Goal: Task Accomplishment & Management: Manage account settings

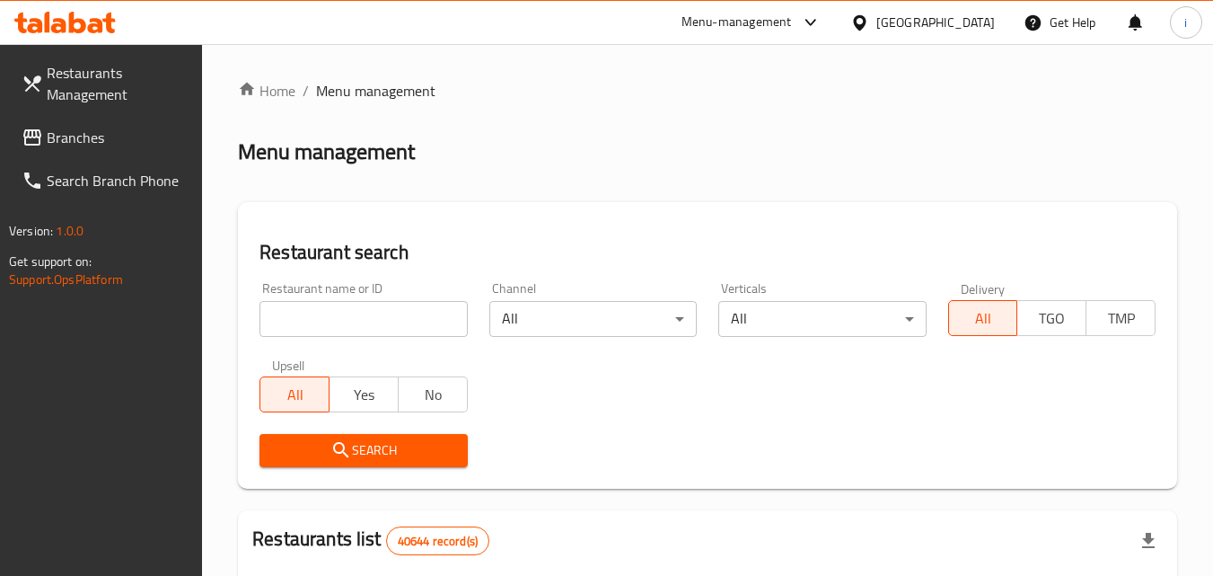
click at [770, 15] on div "Menu-management" at bounding box center [737, 23] width 110 height 22
click at [682, 154] on div "Restaurant-Management" at bounding box center [640, 156] width 141 height 20
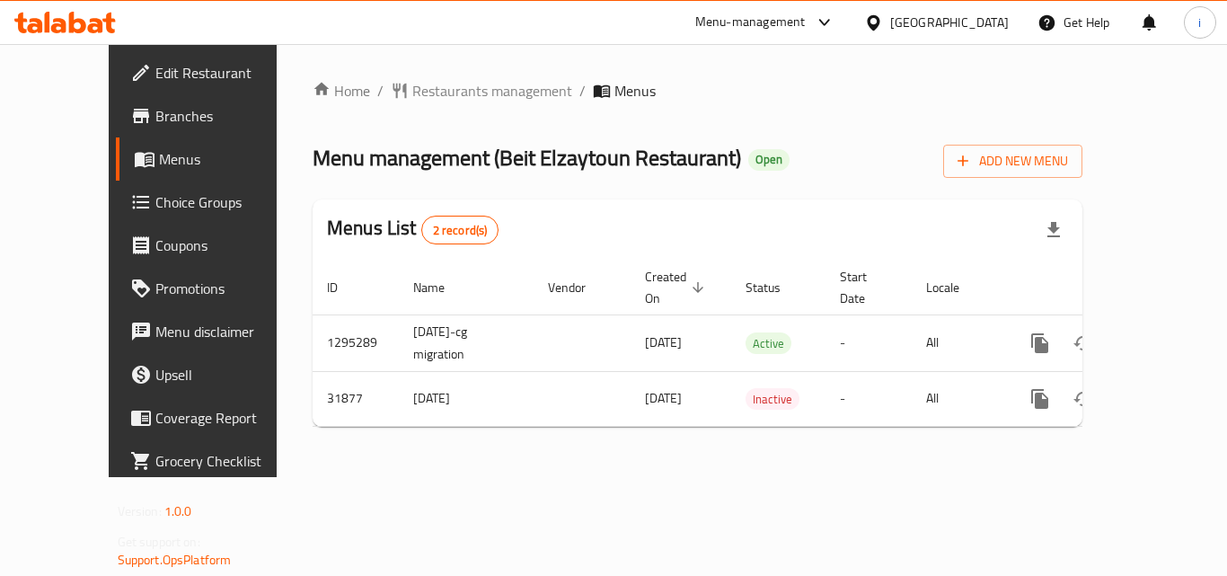
click at [808, 25] on div at bounding box center [820, 23] width 30 height 22
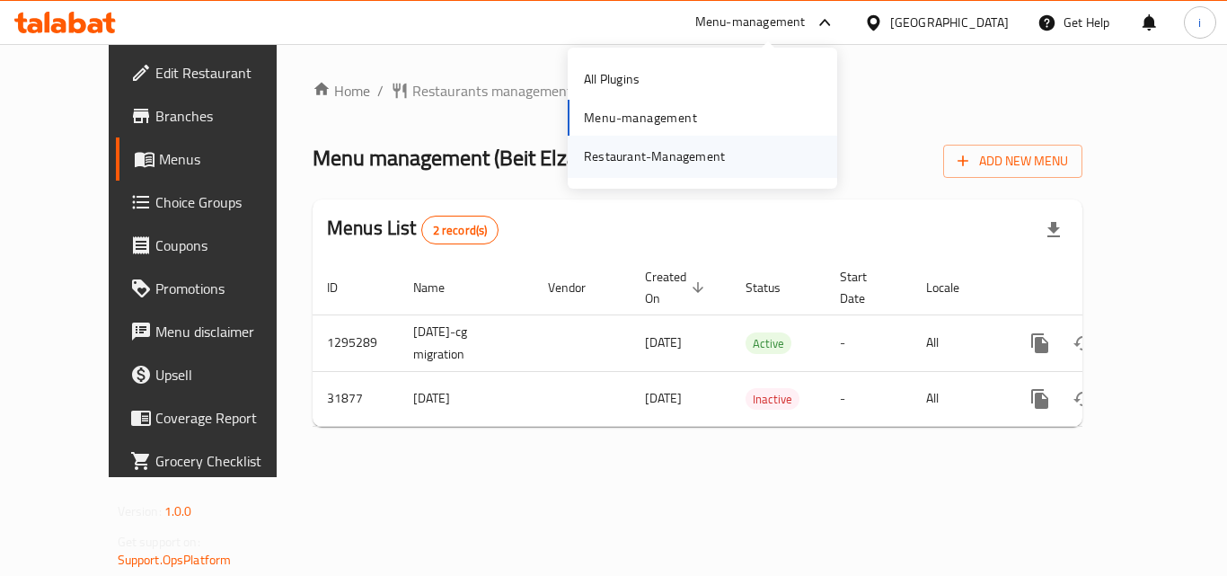
click at [699, 161] on div "Restaurant-Management" at bounding box center [654, 156] width 141 height 20
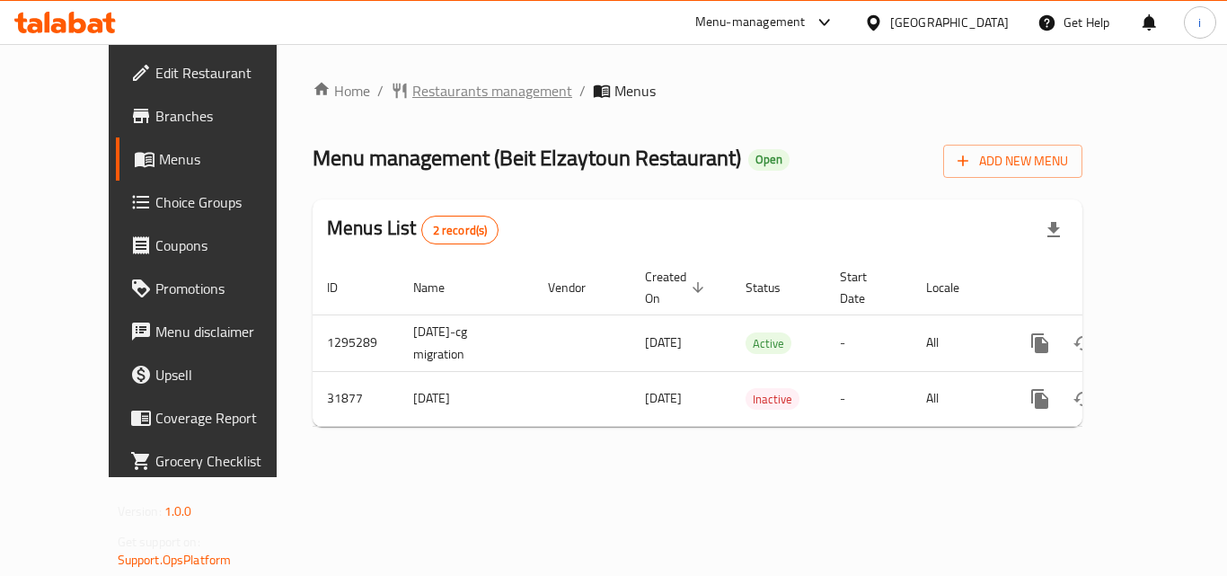
click at [449, 97] on span "Restaurants management" at bounding box center [492, 91] width 160 height 22
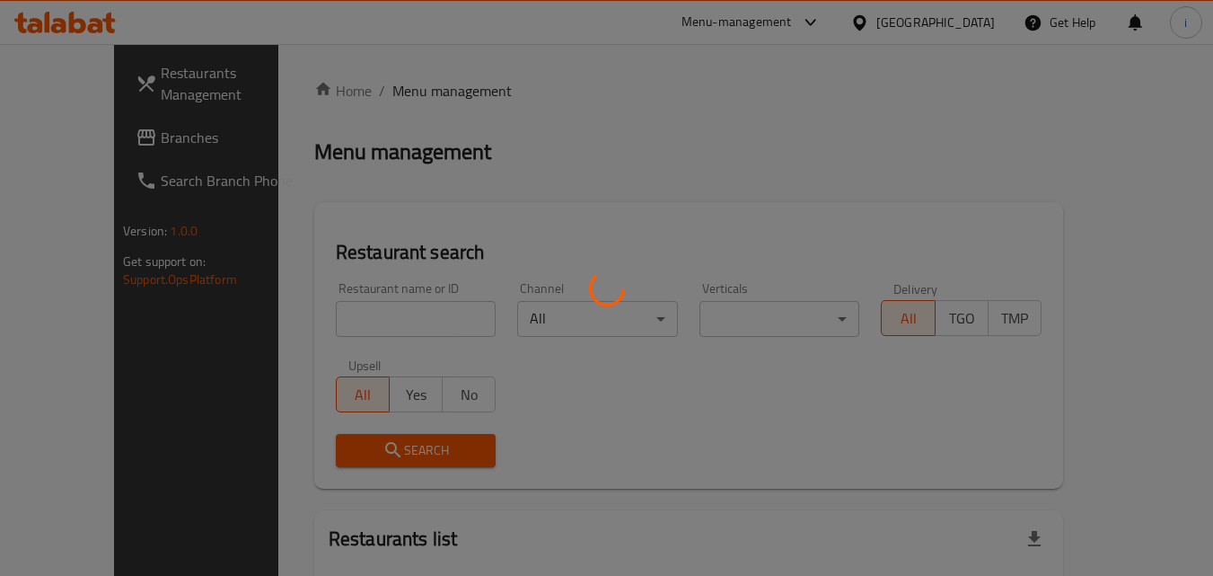
click at [376, 319] on div at bounding box center [606, 288] width 1213 height 576
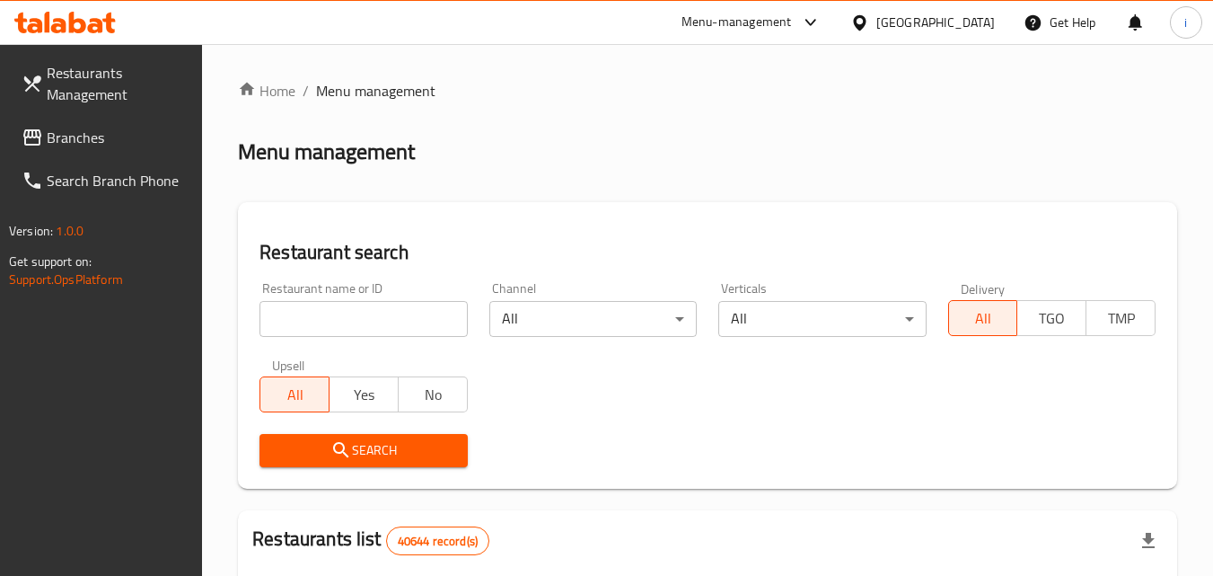
click at [376, 319] on input "search" at bounding box center [363, 319] width 207 height 36
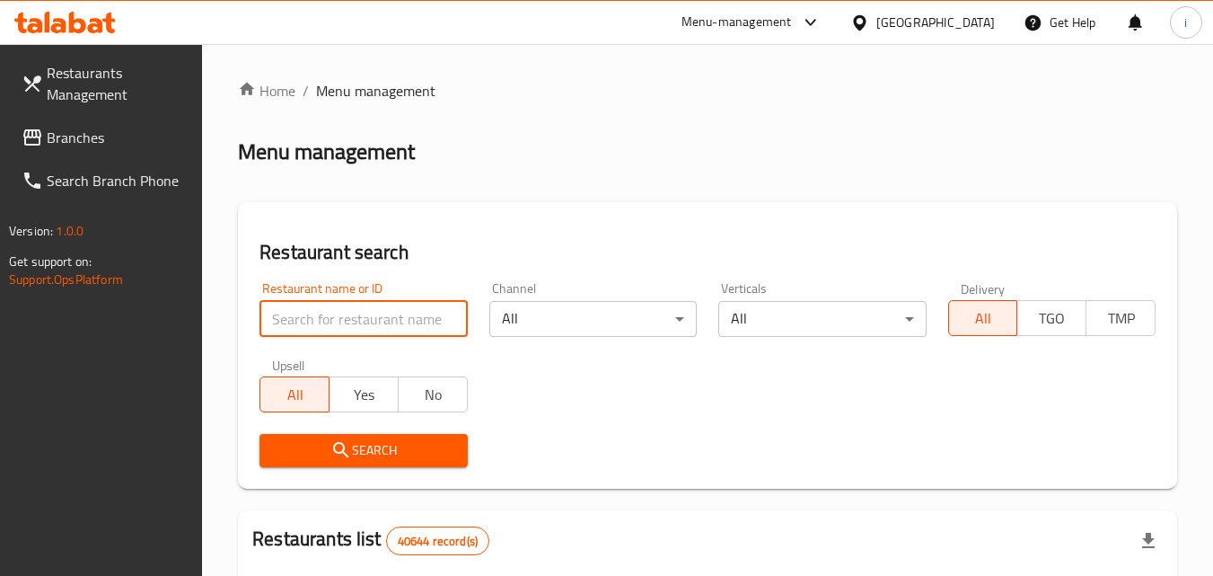
paste input "16325"
type input "16325"
click button "Search" at bounding box center [363, 450] width 207 height 33
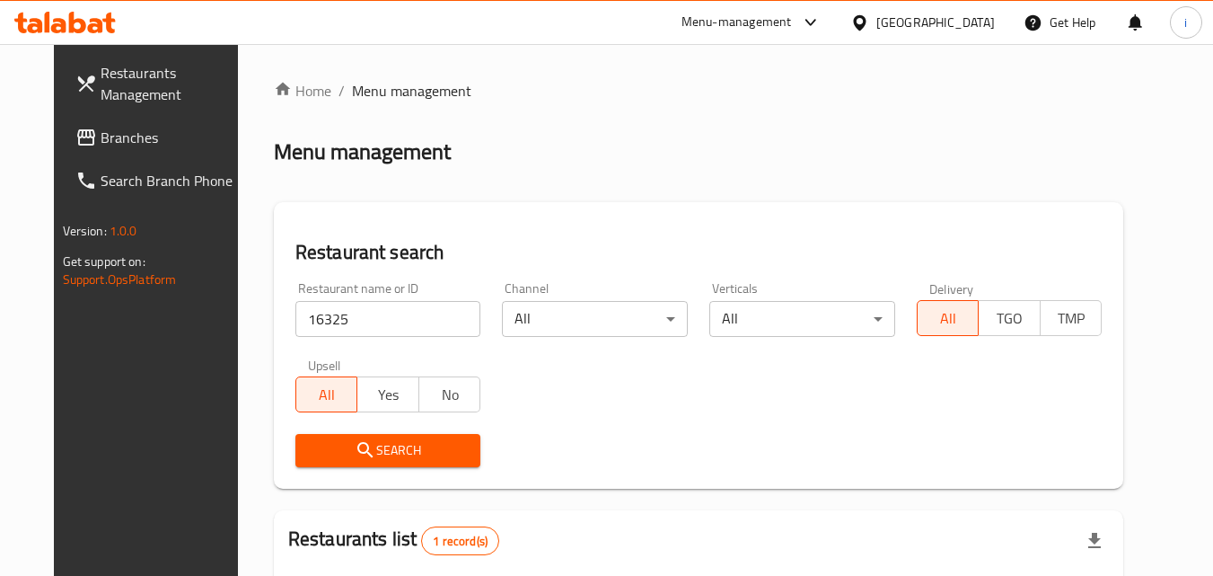
click at [894, 16] on div "United Arab Emirates" at bounding box center [935, 23] width 119 height 20
click at [101, 145] on span "Branches" at bounding box center [172, 138] width 142 height 22
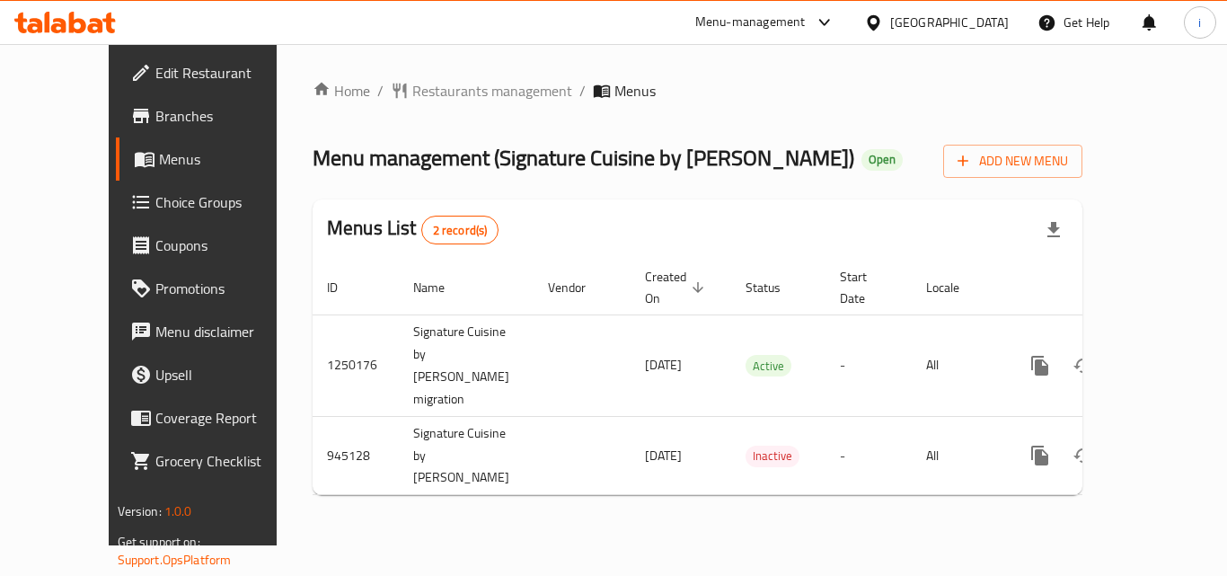
click at [781, 22] on div "Menu-management" at bounding box center [750, 23] width 110 height 22
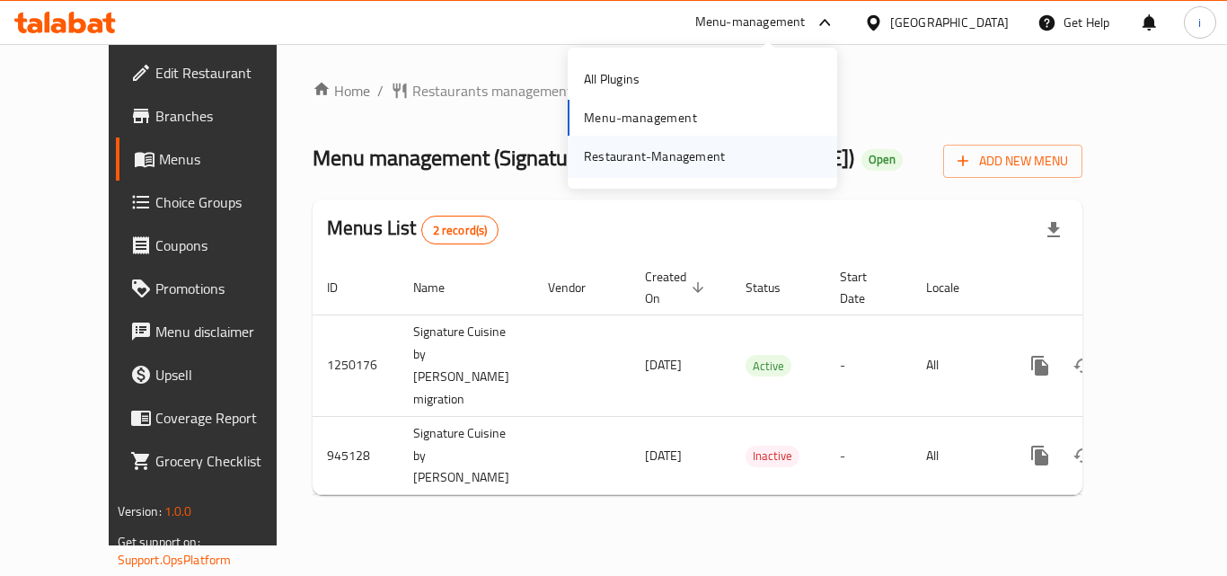
click at [741, 149] on div "Restaurant-Management" at bounding box center [702, 156] width 269 height 41
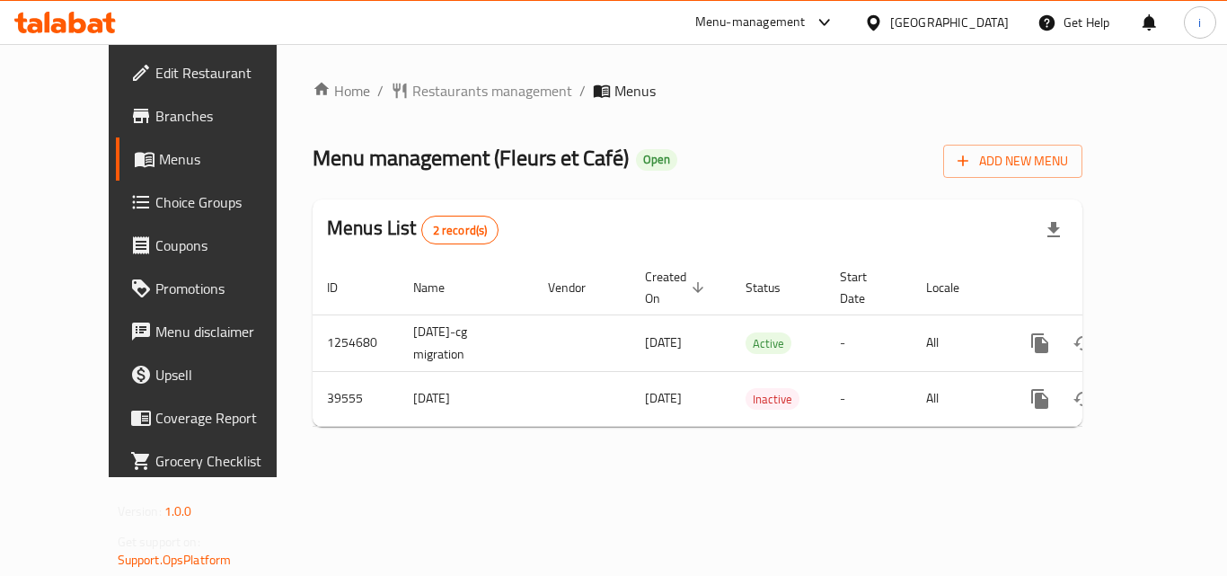
click at [883, 13] on icon at bounding box center [873, 22] width 19 height 19
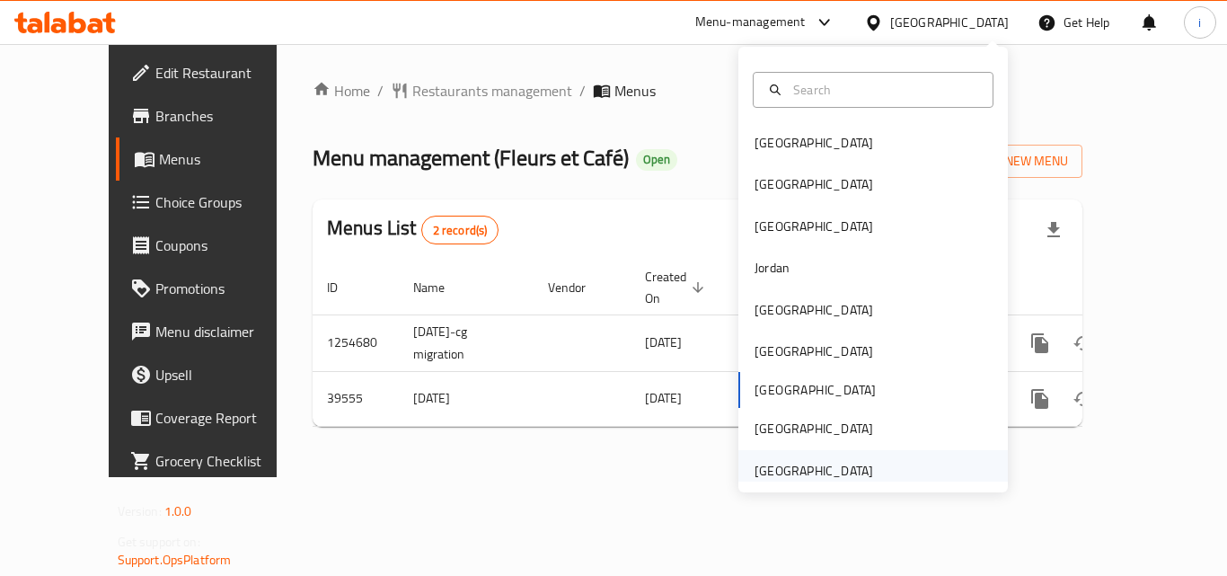
click at [795, 462] on div "[GEOGRAPHIC_DATA]" at bounding box center [813, 471] width 119 height 20
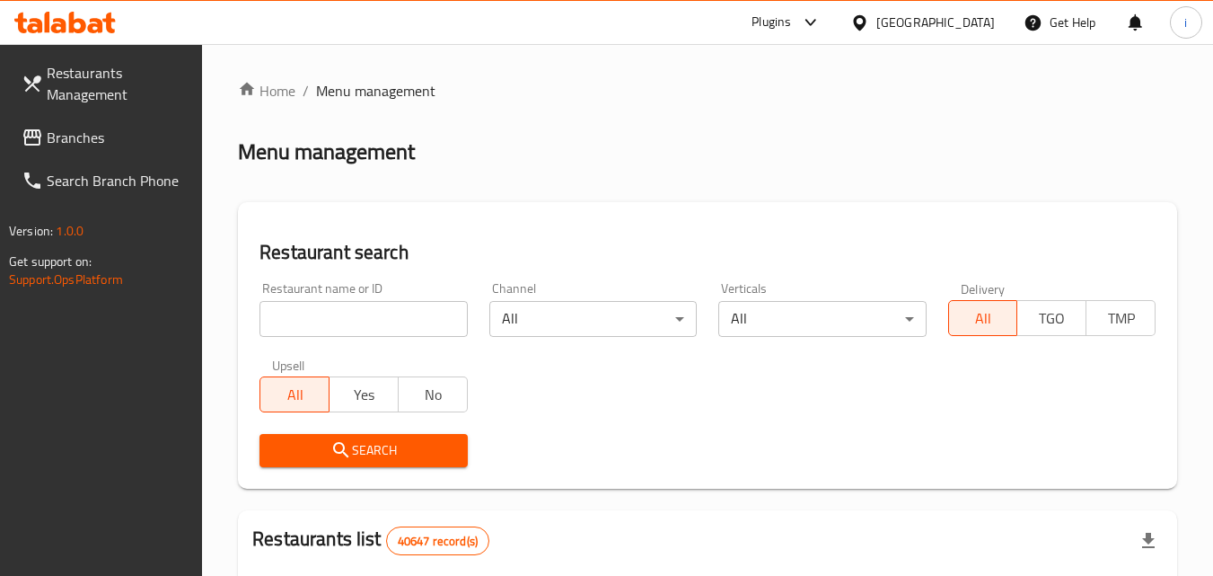
click at [98, 140] on span "Branches" at bounding box center [118, 138] width 142 height 22
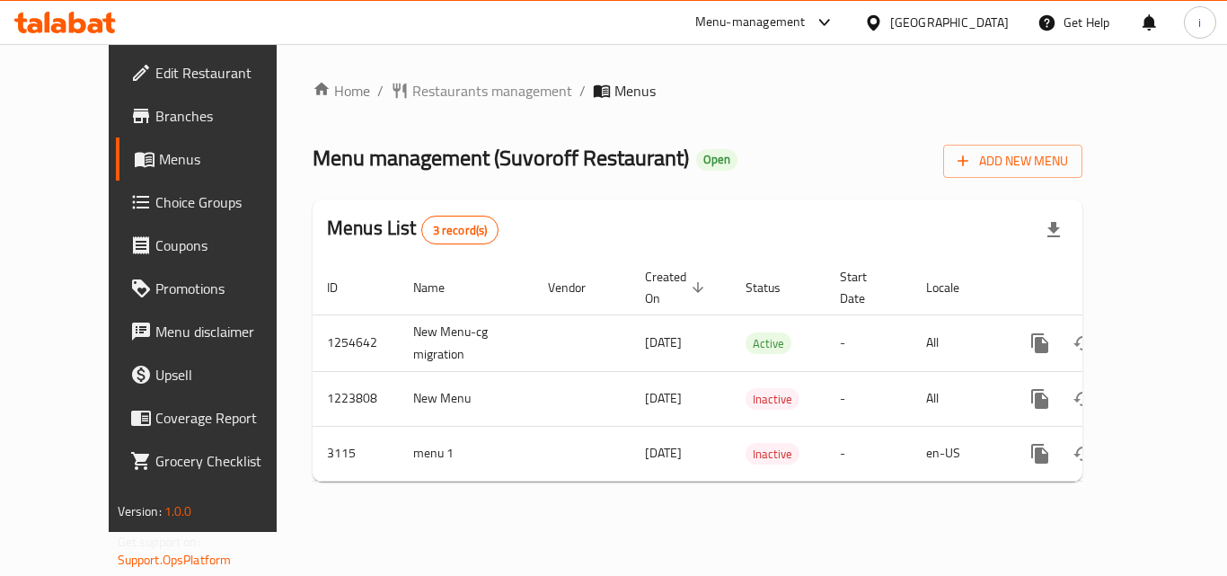
click at [774, 19] on div "Menu-management" at bounding box center [750, 23] width 110 height 22
click at [647, 162] on div "Restaurant-Management" at bounding box center [654, 156] width 141 height 20
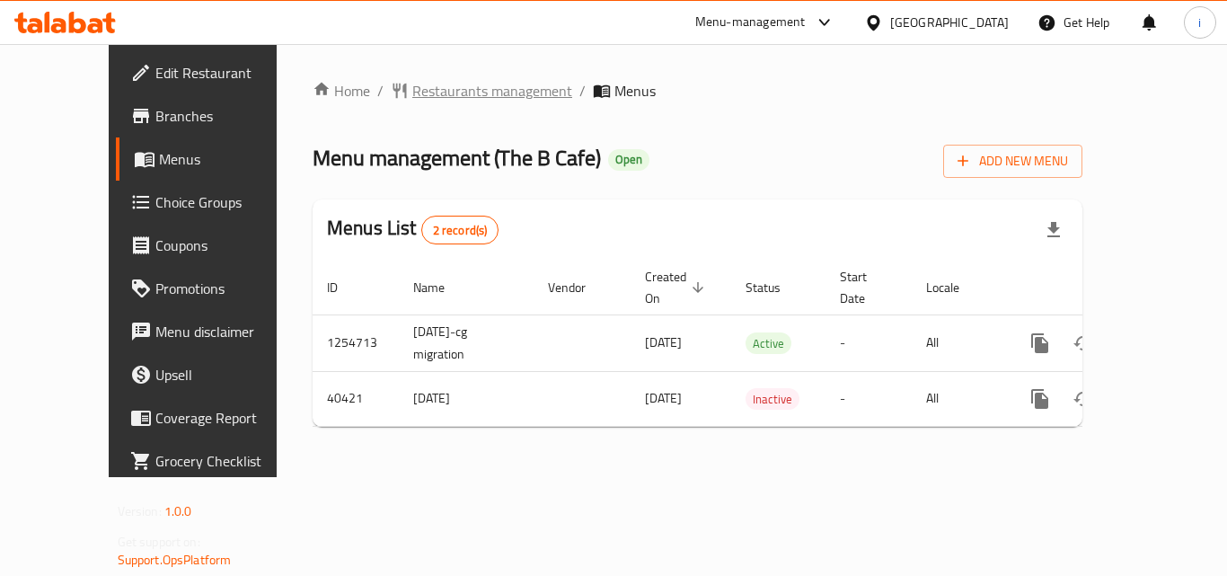
click at [419, 95] on span "Restaurants management" at bounding box center [492, 91] width 160 height 22
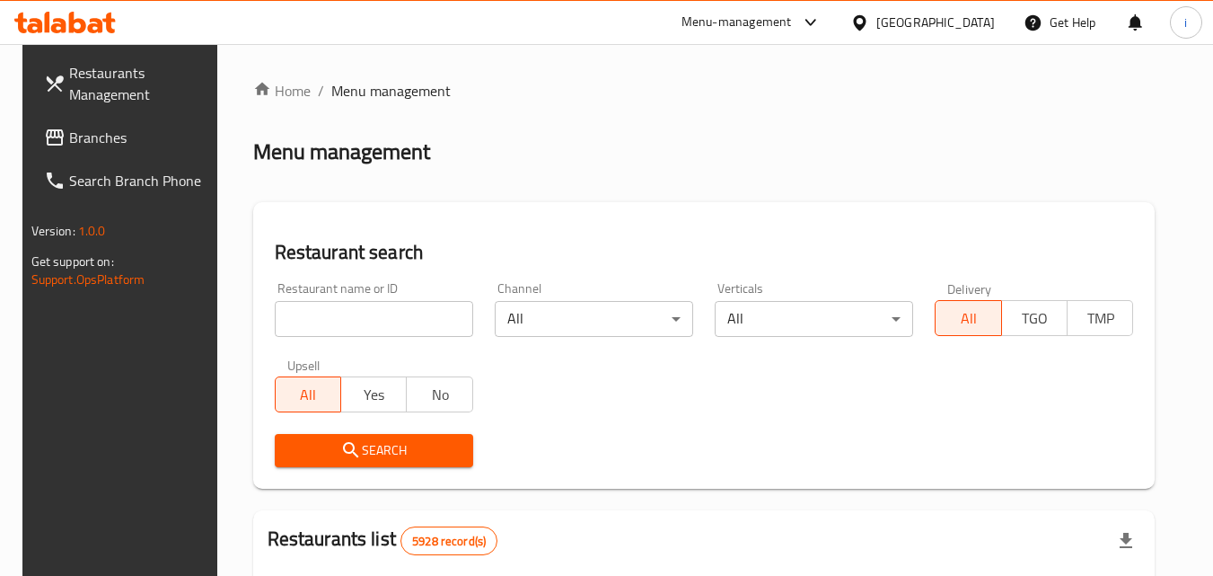
click at [354, 318] on input "search" at bounding box center [374, 319] width 198 height 36
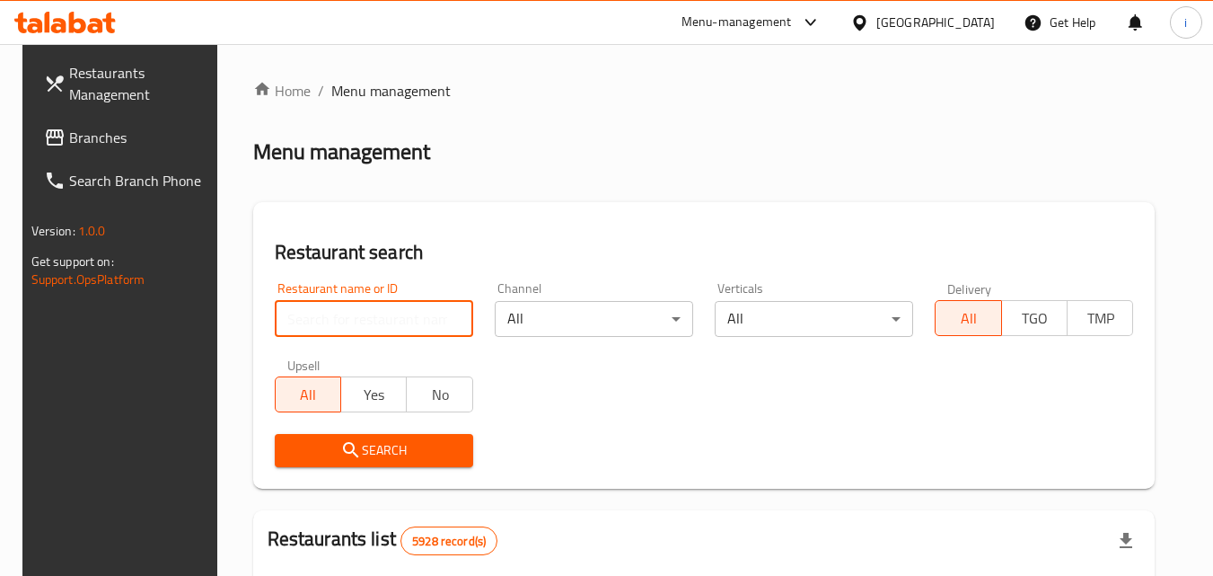
paste input "21140"
type input "21140"
click button "Search" at bounding box center [374, 450] width 198 height 33
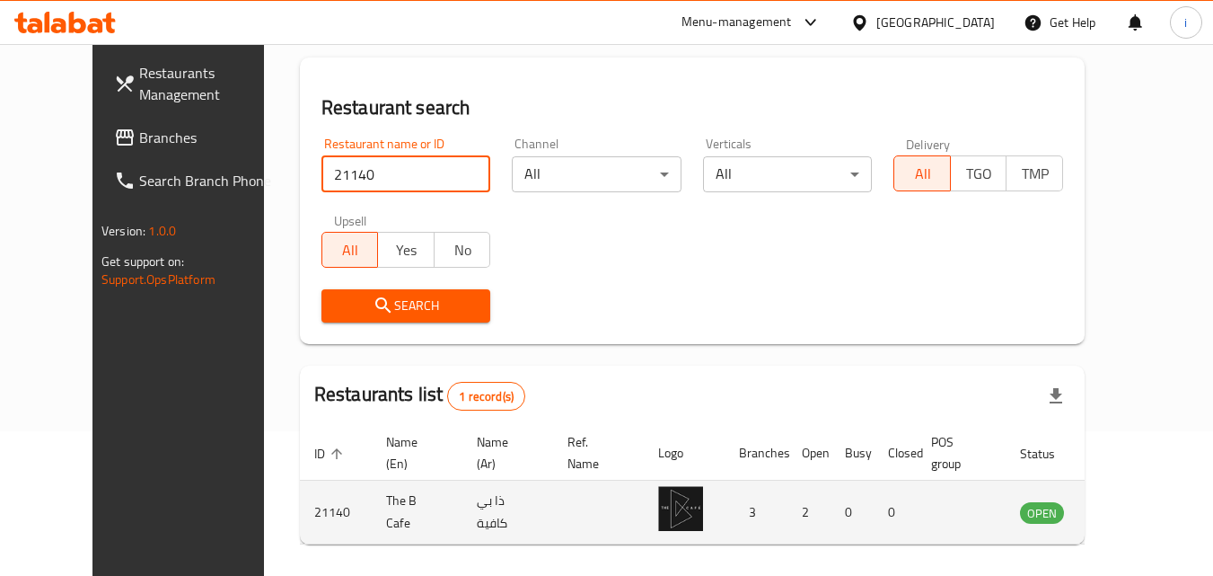
scroll to position [210, 0]
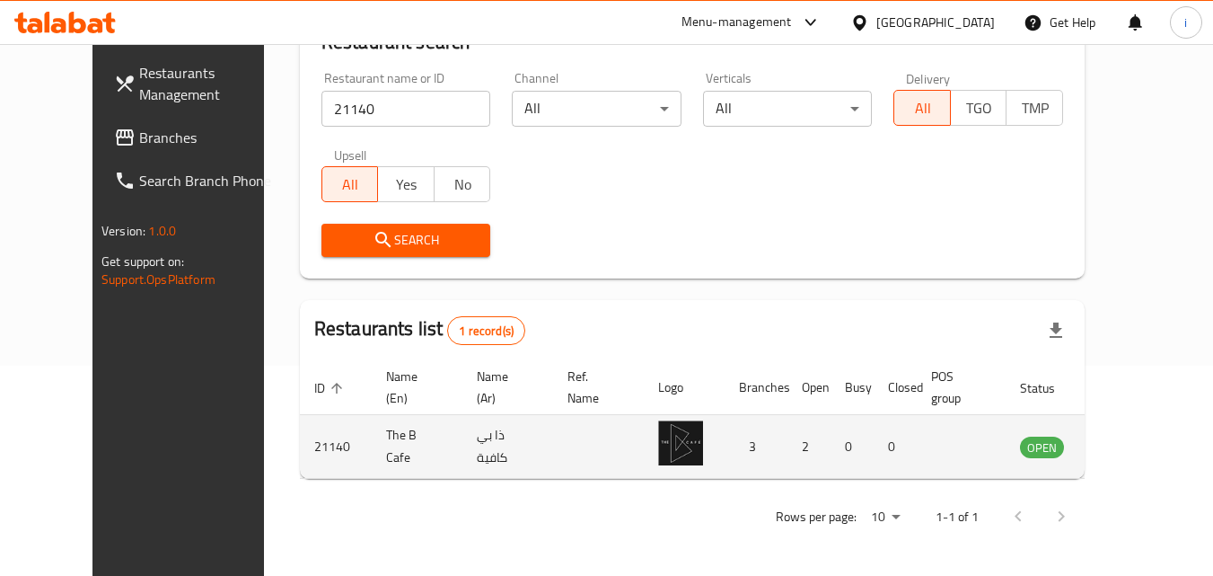
click at [1135, 453] on icon "enhanced table" at bounding box center [1125, 447] width 20 height 15
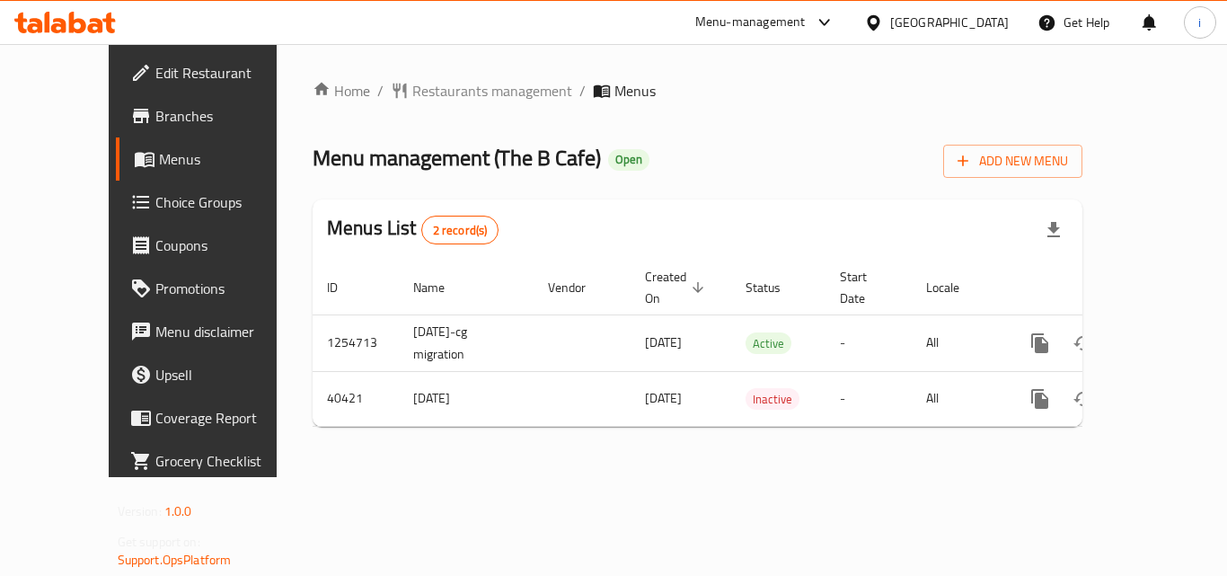
click at [890, 17] on div at bounding box center [877, 23] width 26 height 20
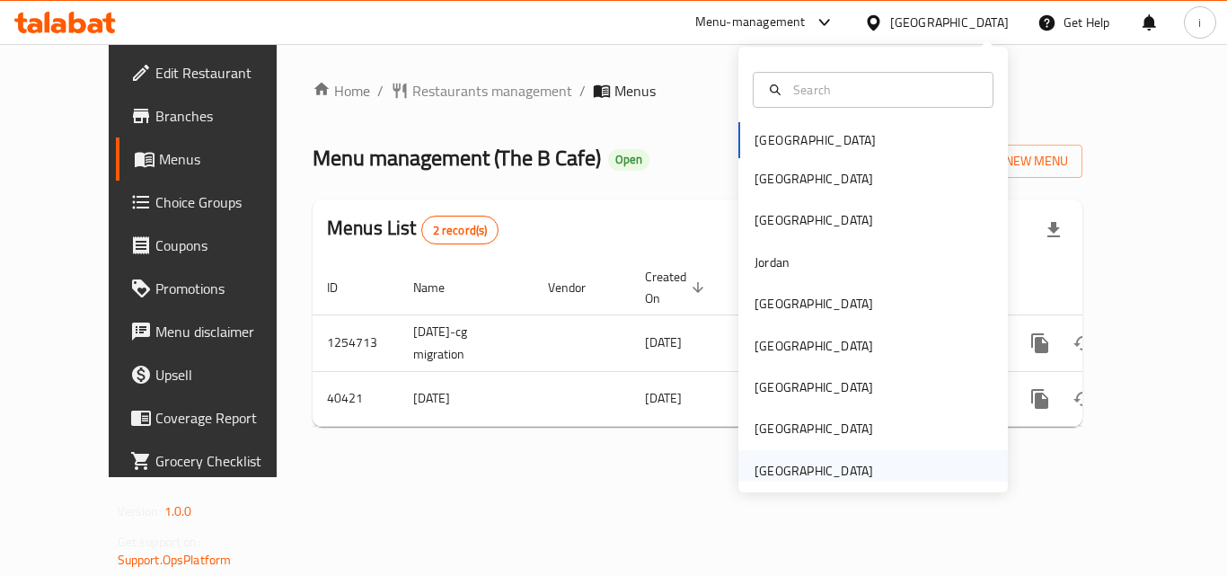
click at [791, 469] on div "[GEOGRAPHIC_DATA]" at bounding box center [813, 471] width 119 height 20
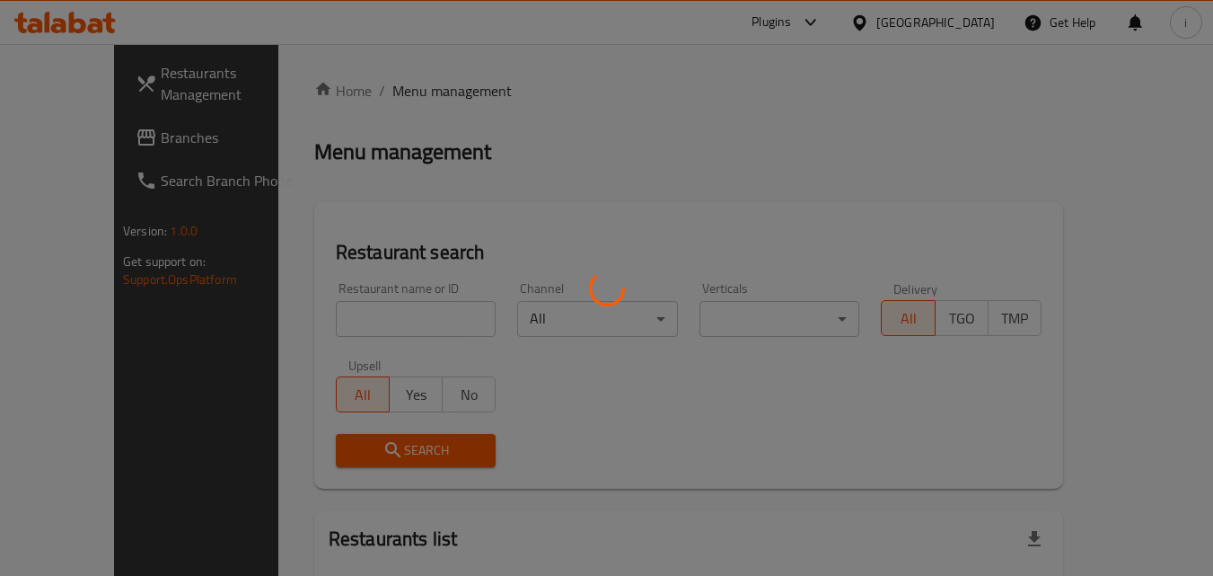
click at [101, 140] on div at bounding box center [606, 288] width 1213 height 576
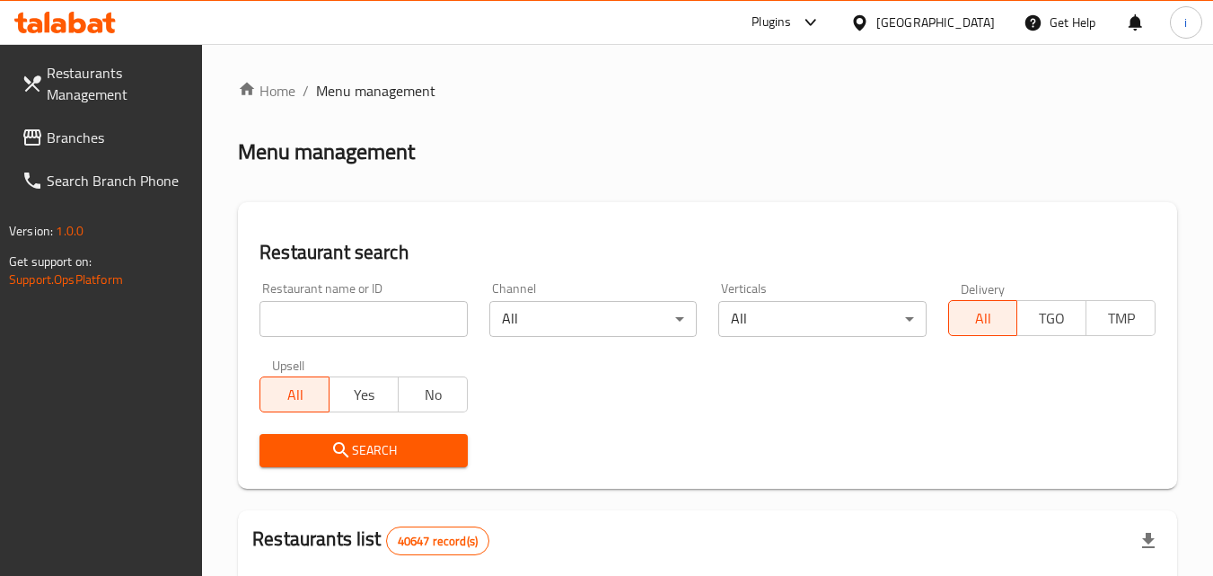
click at [321, 319] on input "search" at bounding box center [363, 319] width 207 height 36
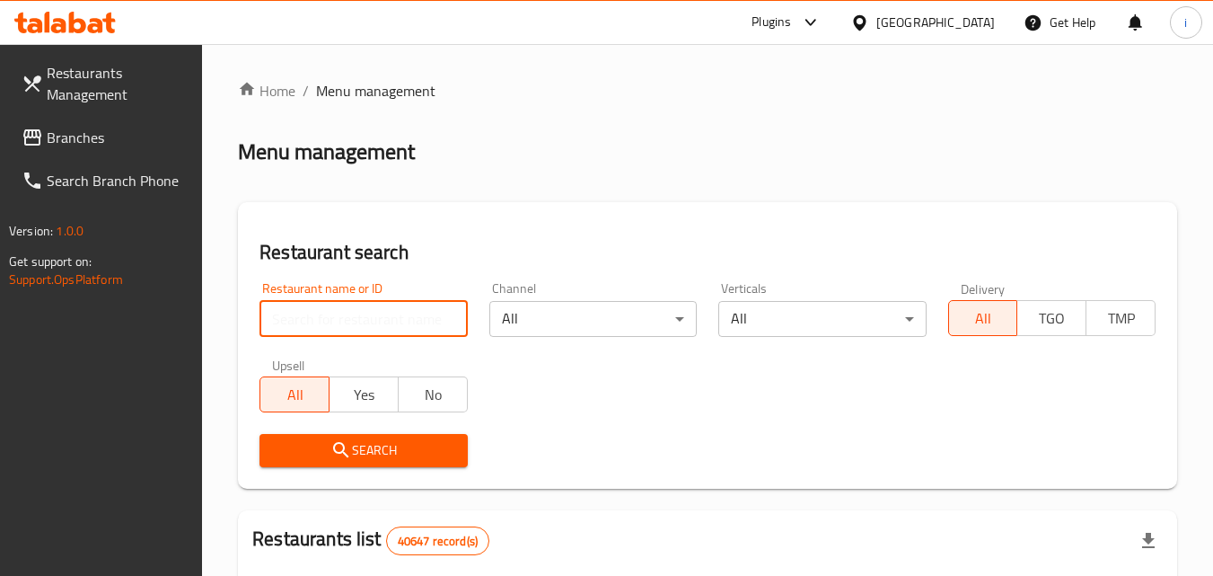
paste input "762051"
type input "762051"
click button "Search" at bounding box center [363, 450] width 207 height 33
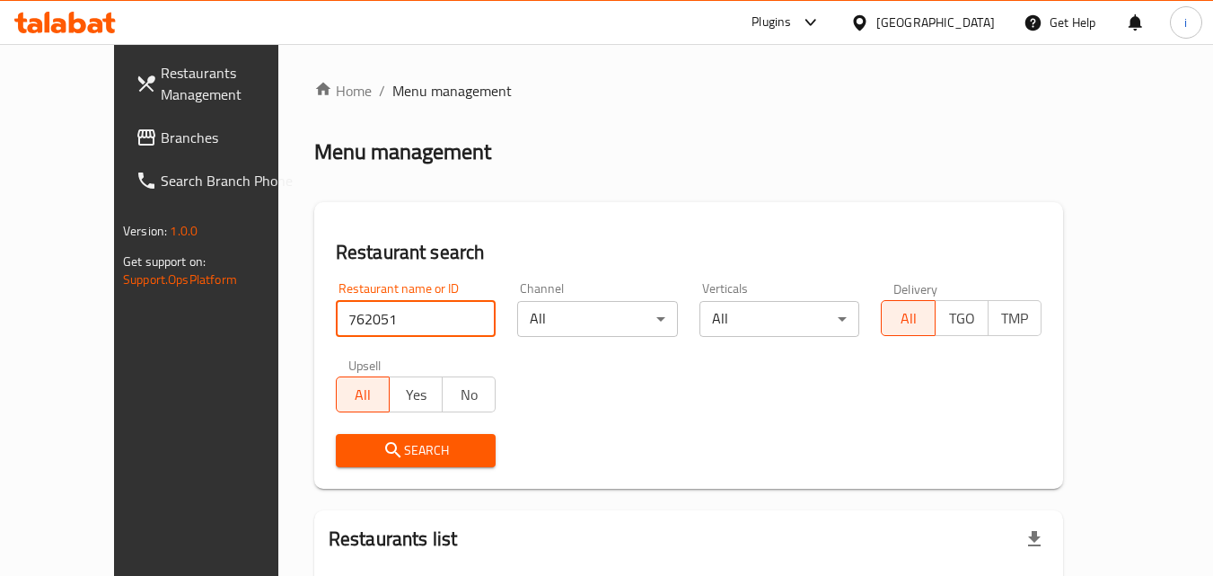
click at [161, 139] on span "Branches" at bounding box center [232, 138] width 142 height 22
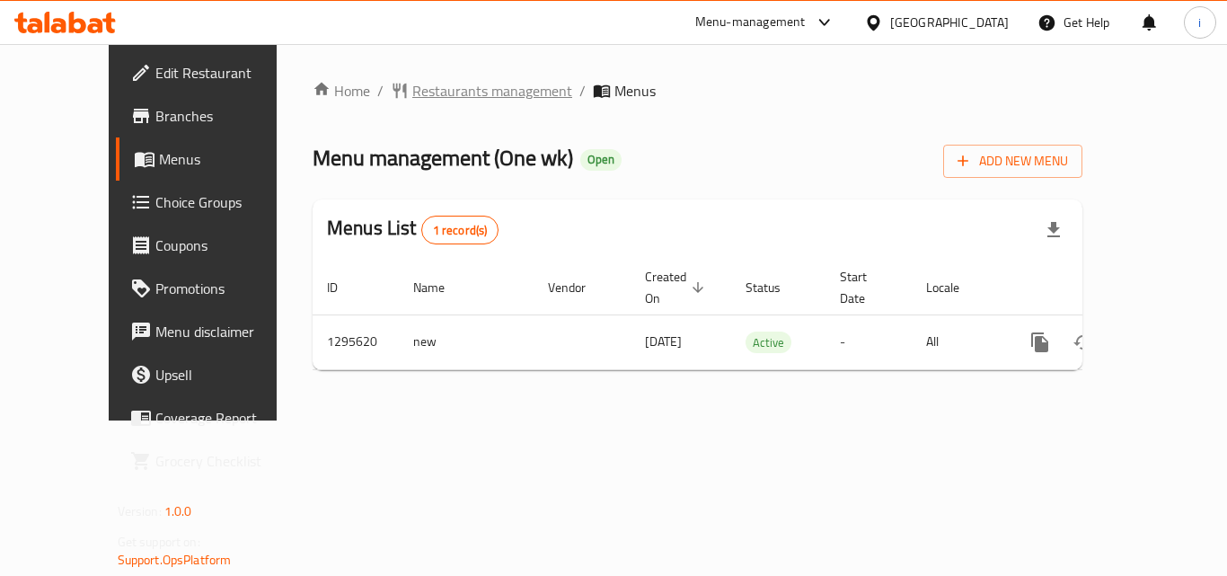
click at [423, 90] on span "Restaurants management" at bounding box center [492, 91] width 160 height 22
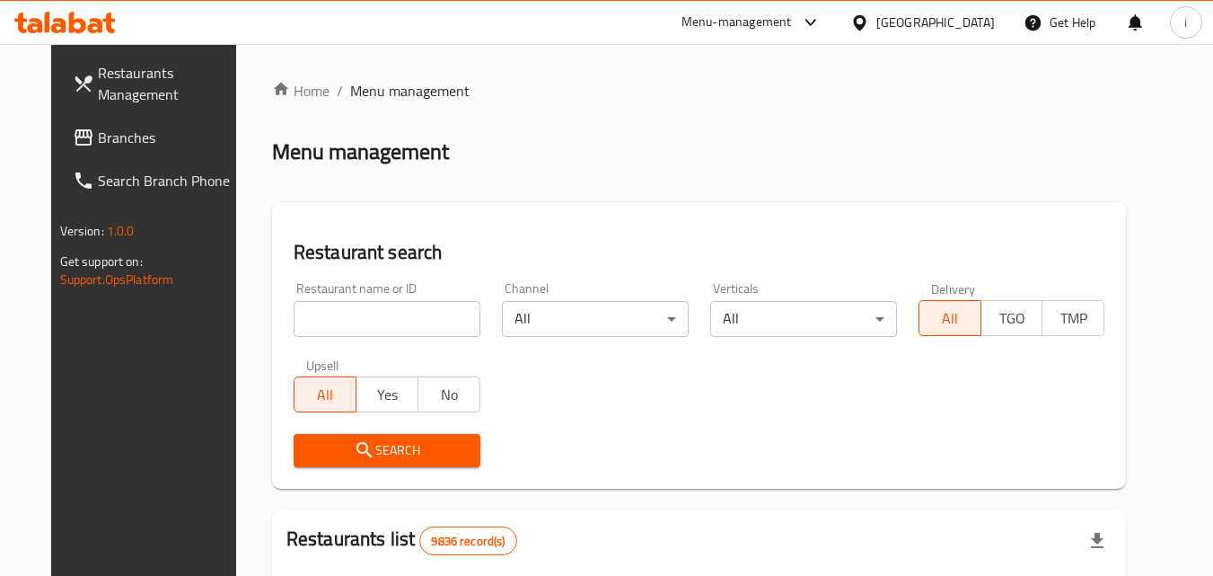
click at [353, 322] on input "search" at bounding box center [387, 319] width 187 height 36
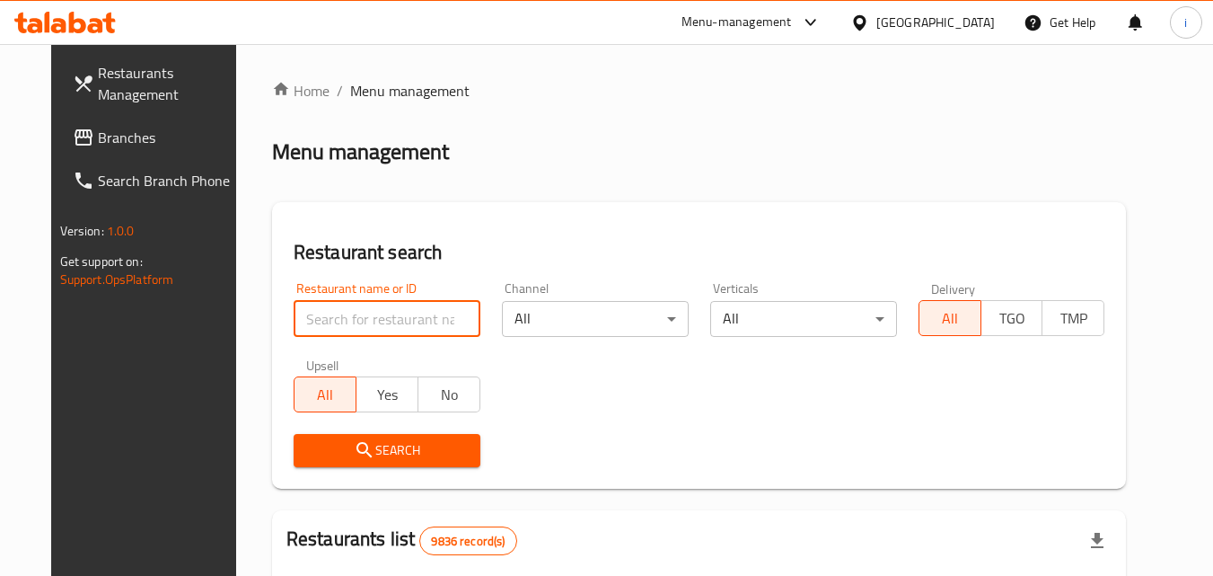
paste input "699818"
type input "699818"
click button "Search" at bounding box center [387, 450] width 187 height 33
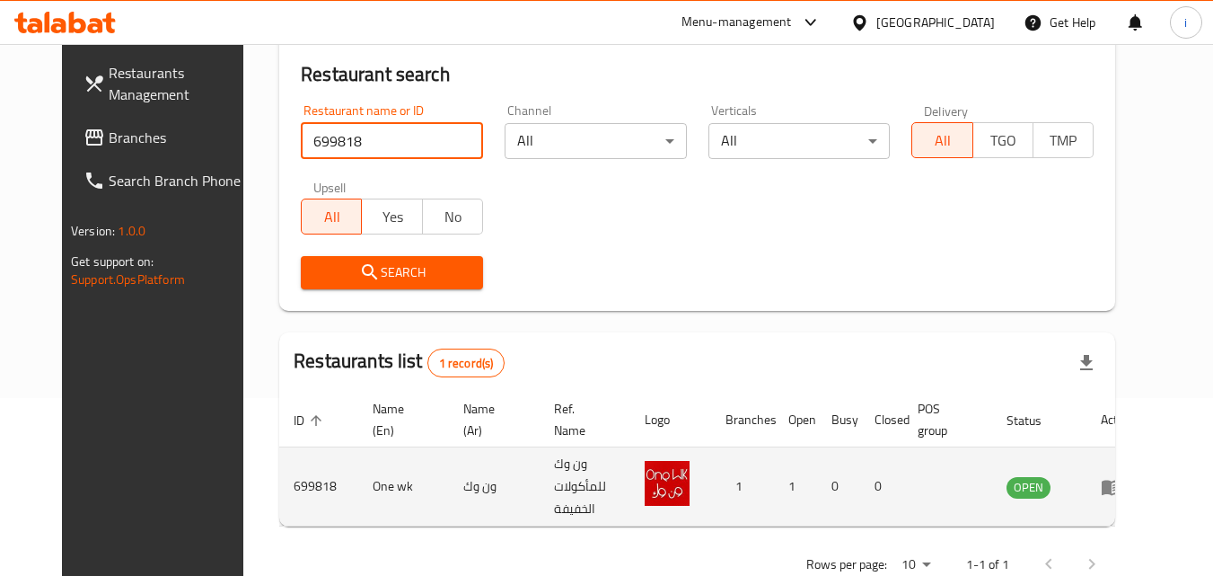
scroll to position [210, 0]
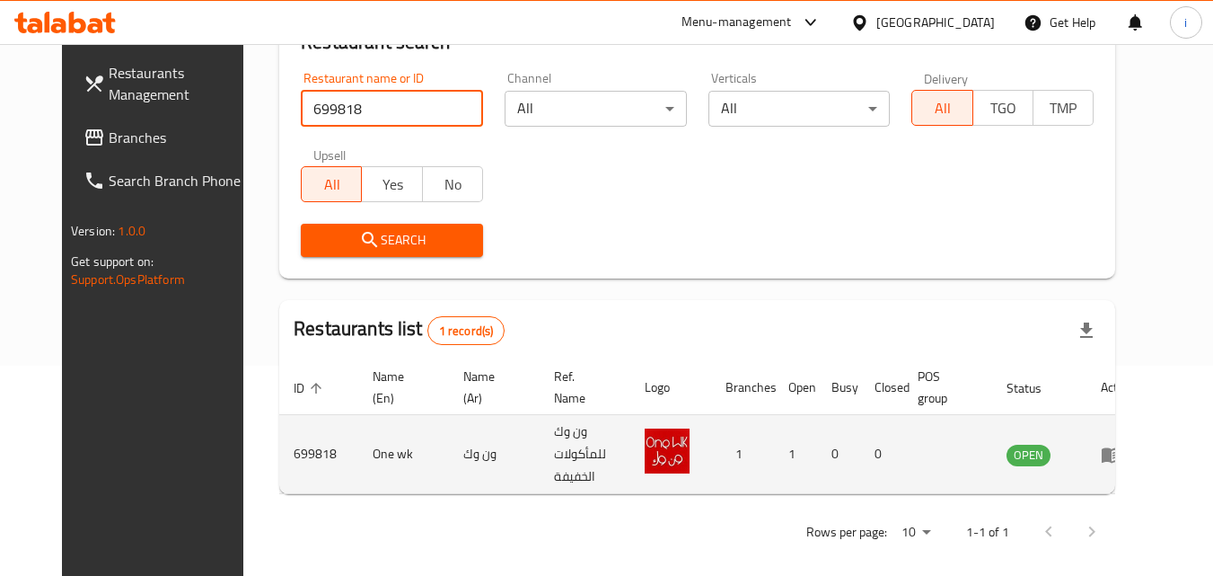
click at [1149, 461] on td "enhanced table" at bounding box center [1118, 454] width 62 height 79
click at [1122, 455] on icon "enhanced table" at bounding box center [1112, 455] width 22 height 22
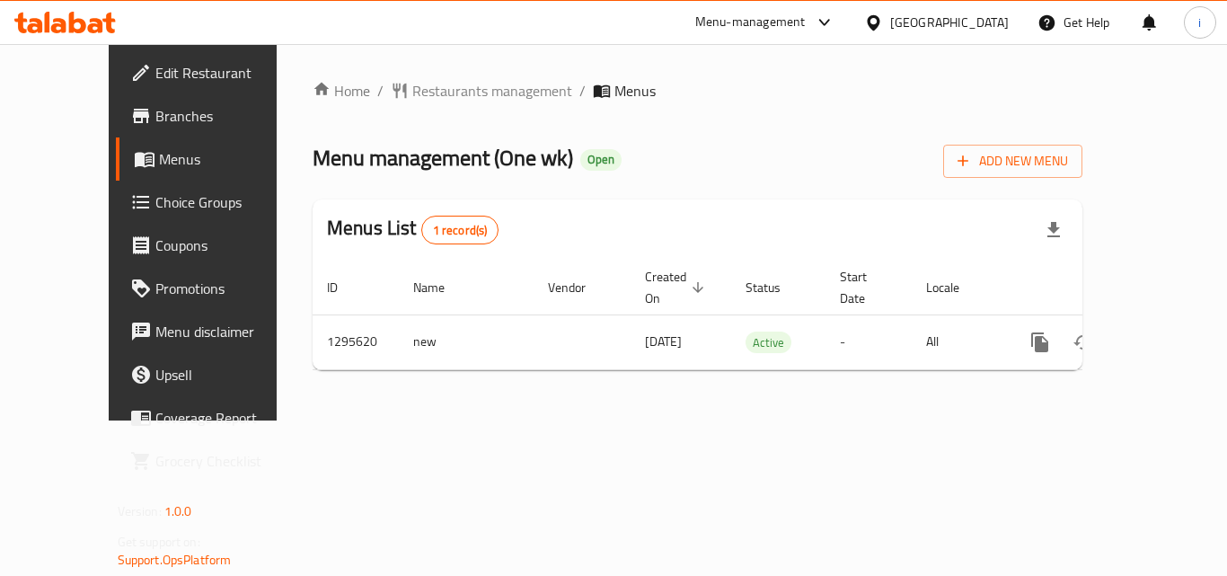
click at [883, 19] on icon at bounding box center [873, 22] width 19 height 19
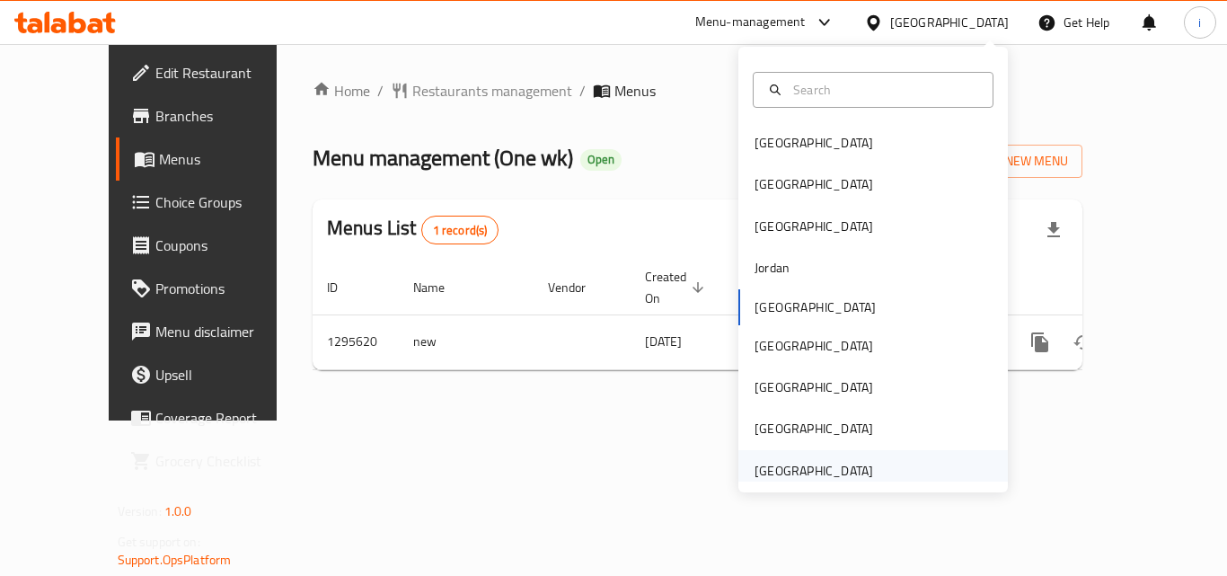
click at [774, 462] on div "[GEOGRAPHIC_DATA]" at bounding box center [813, 471] width 119 height 20
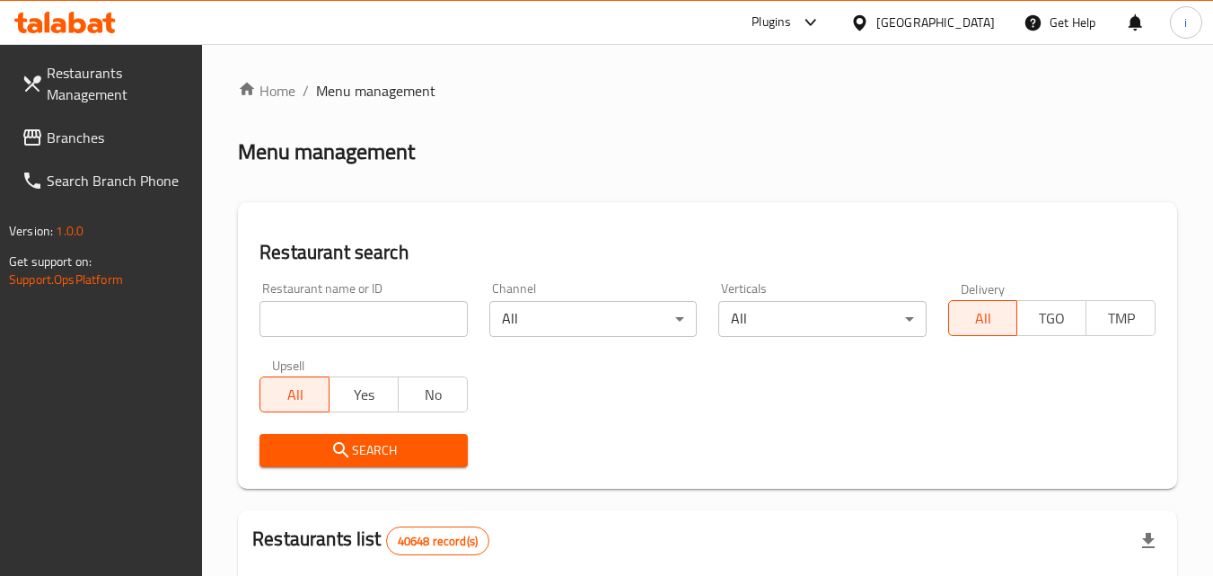
click at [89, 139] on span "Branches" at bounding box center [118, 138] width 142 height 22
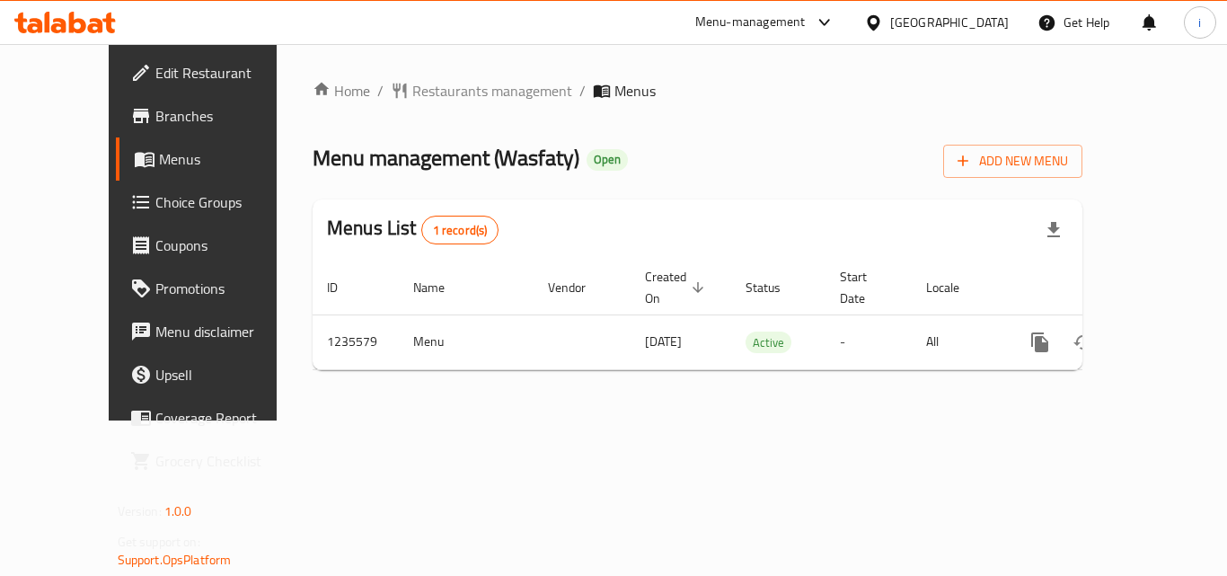
click at [929, 22] on div "[GEOGRAPHIC_DATA]" at bounding box center [949, 23] width 119 height 20
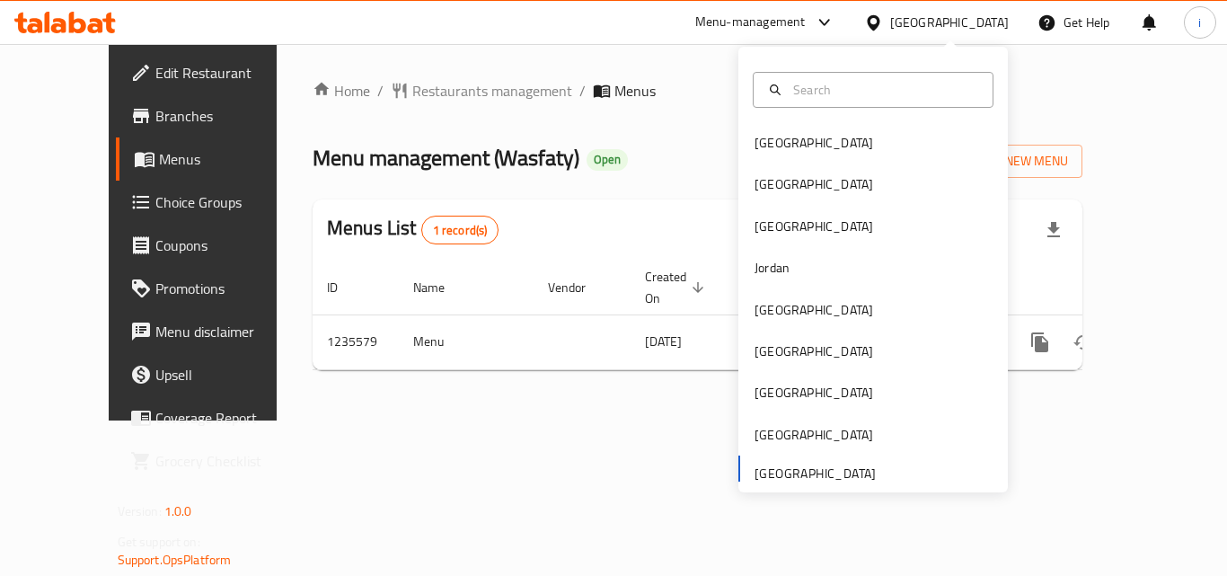
click at [722, 18] on div "Menu-management" at bounding box center [750, 23] width 110 height 22
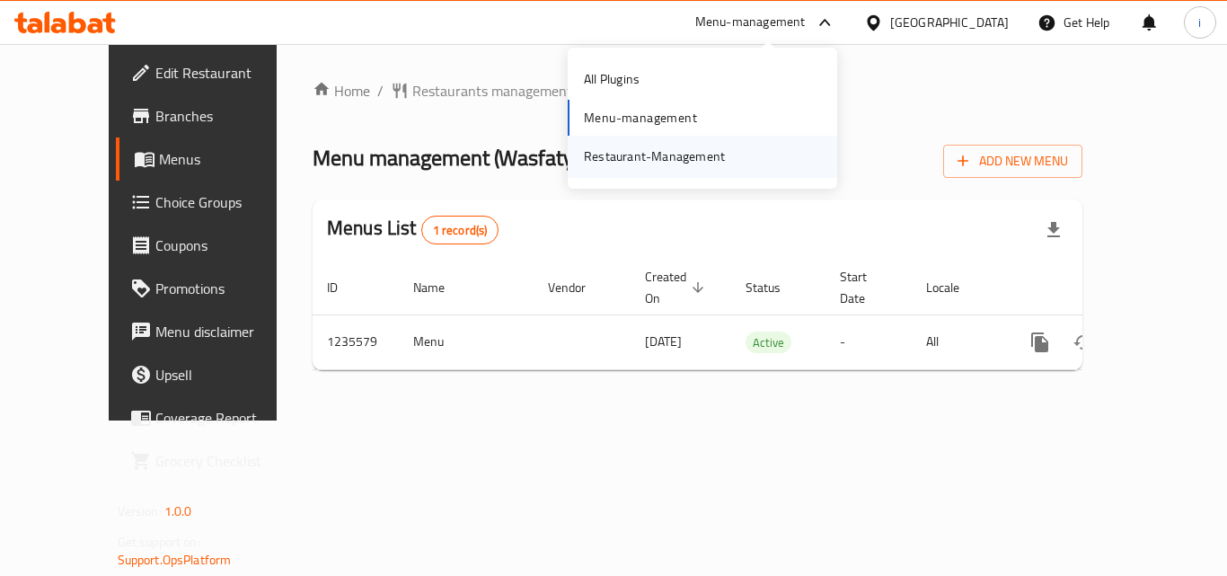
click at [725, 150] on div "Restaurant-Management" at bounding box center [654, 156] width 170 height 41
click at [453, 92] on span "Restaurants management" at bounding box center [492, 91] width 160 height 22
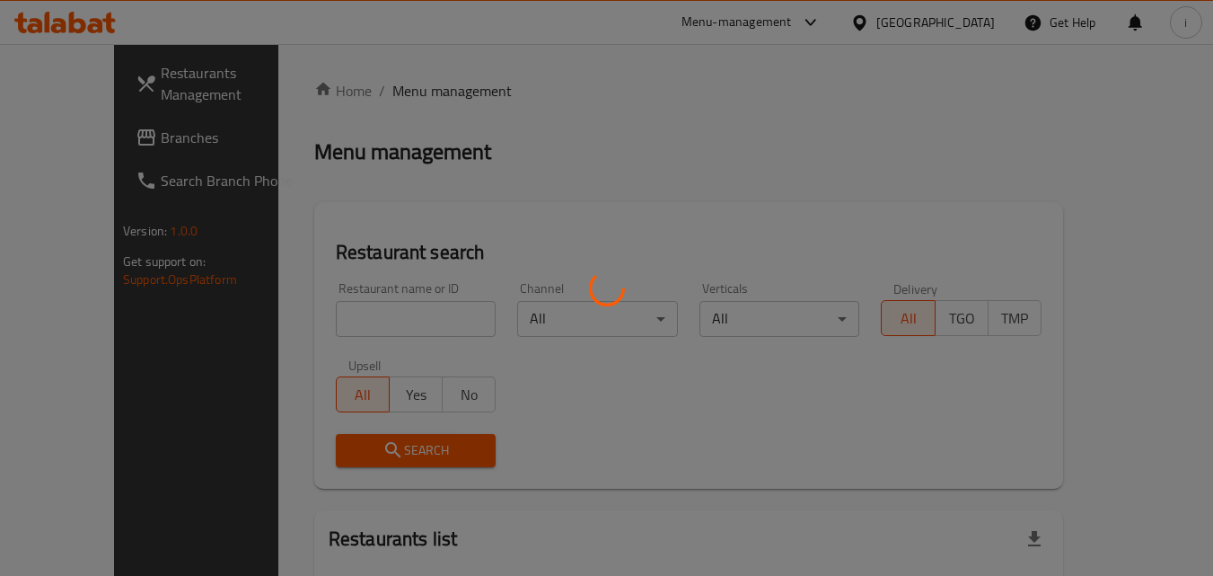
click at [342, 316] on div at bounding box center [606, 288] width 1213 height 576
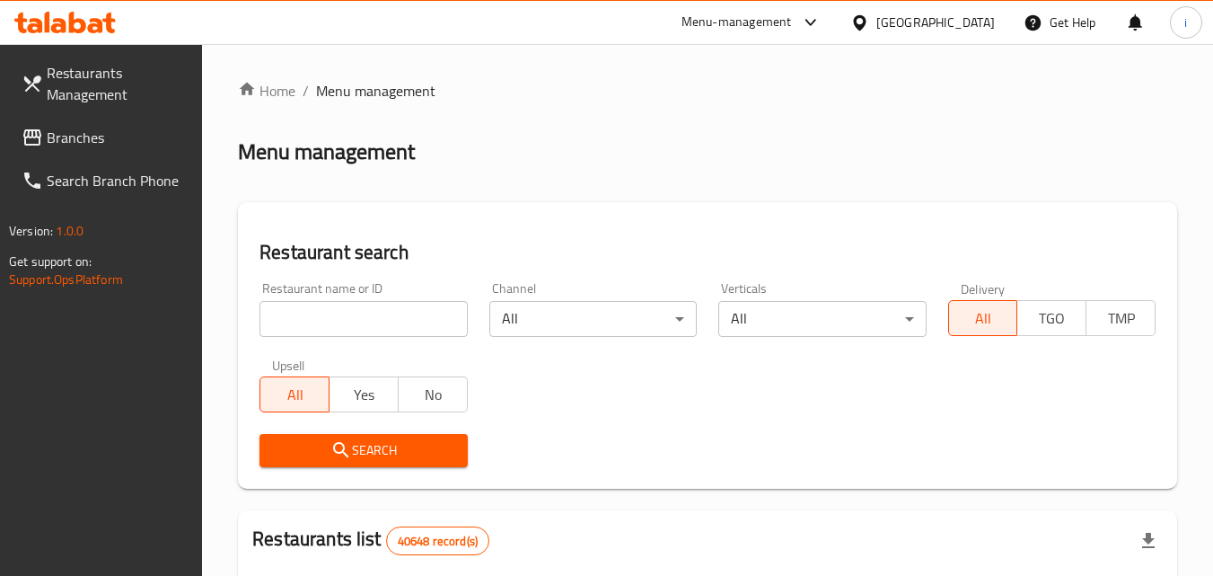
click at [342, 316] on input "search" at bounding box center [363, 319] width 207 height 36
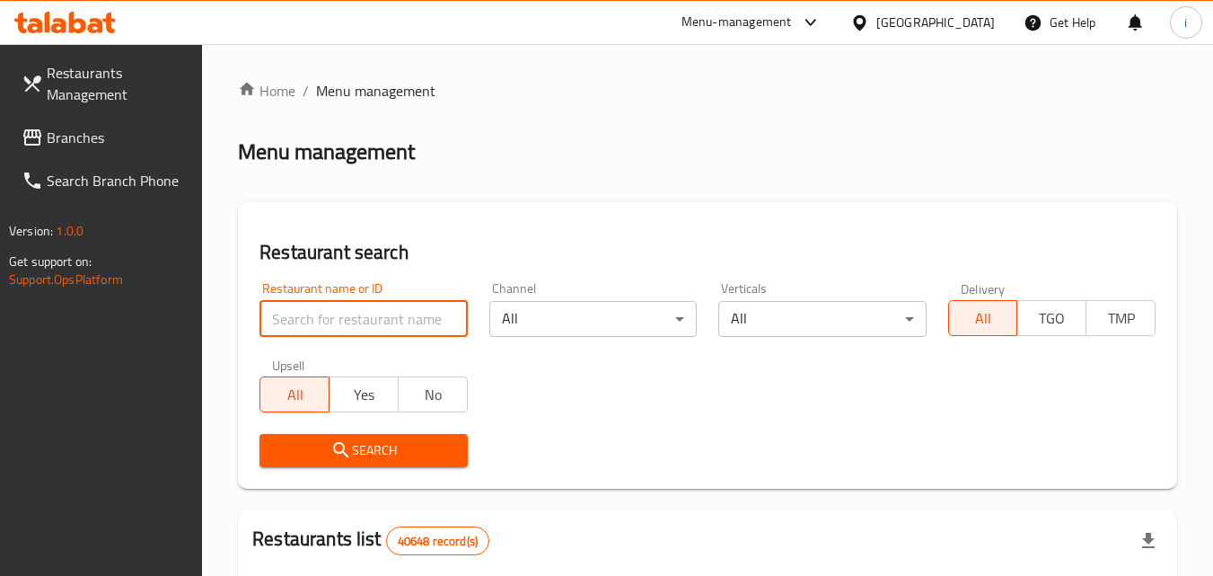
paste input "703553"
type input "703553"
click button "Search" at bounding box center [363, 450] width 207 height 33
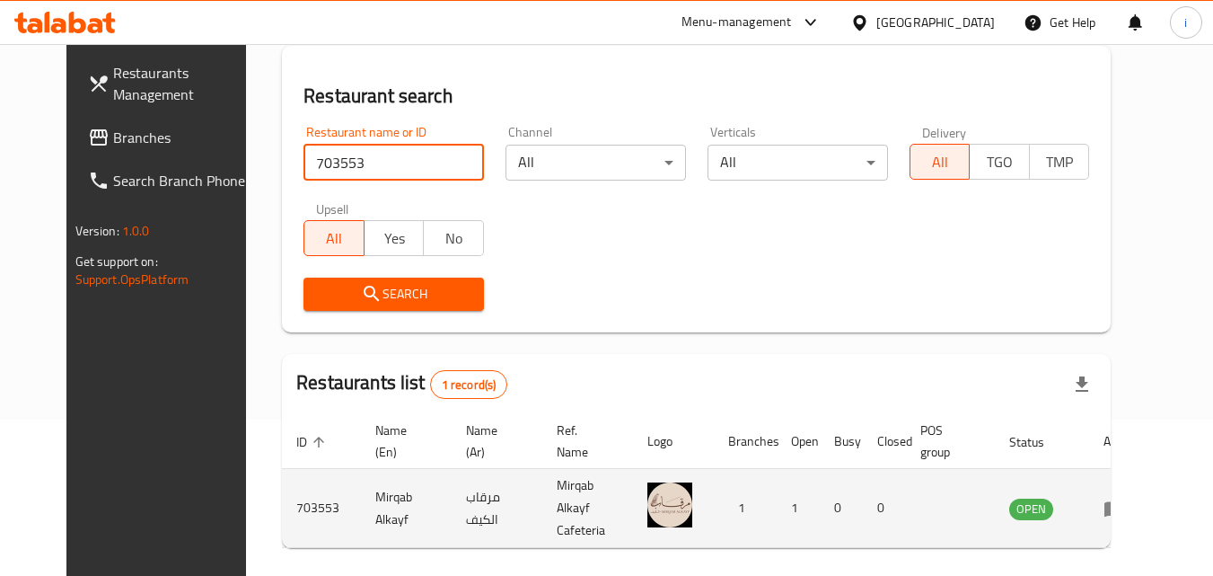
scroll to position [210, 0]
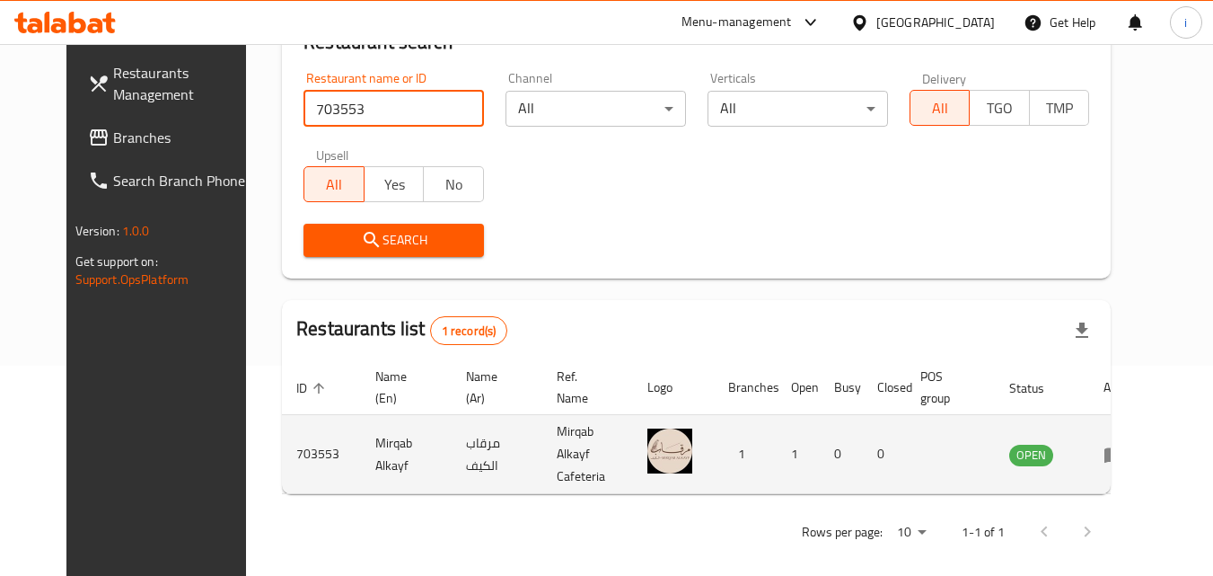
click at [1125, 455] on icon "enhanced table" at bounding box center [1115, 455] width 22 height 22
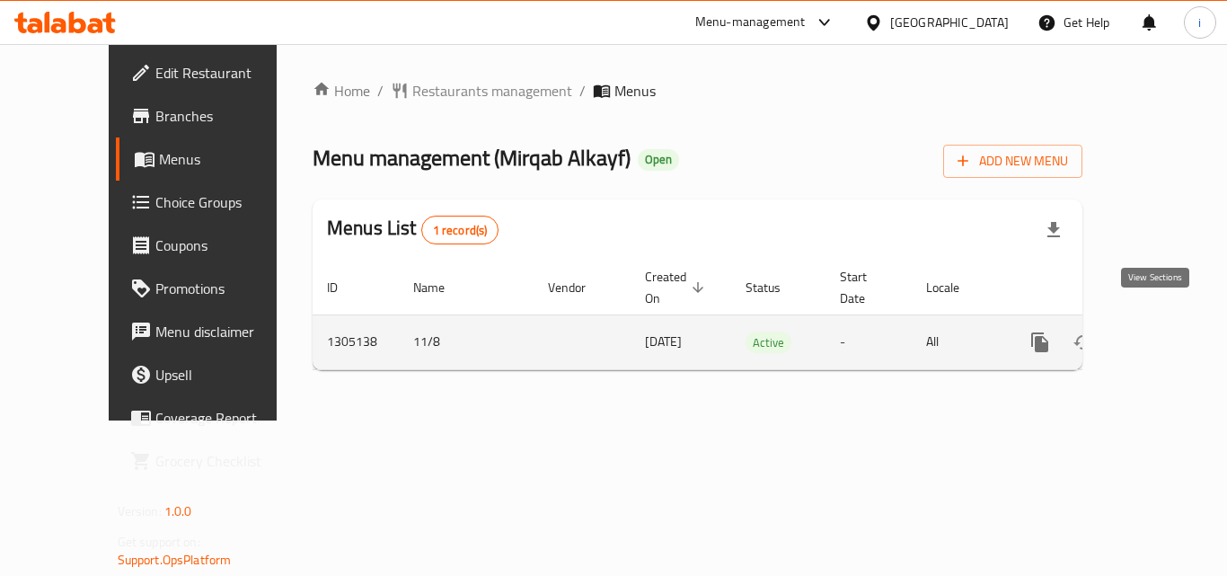
click at [1158, 332] on icon "enhanced table" at bounding box center [1169, 342] width 22 height 22
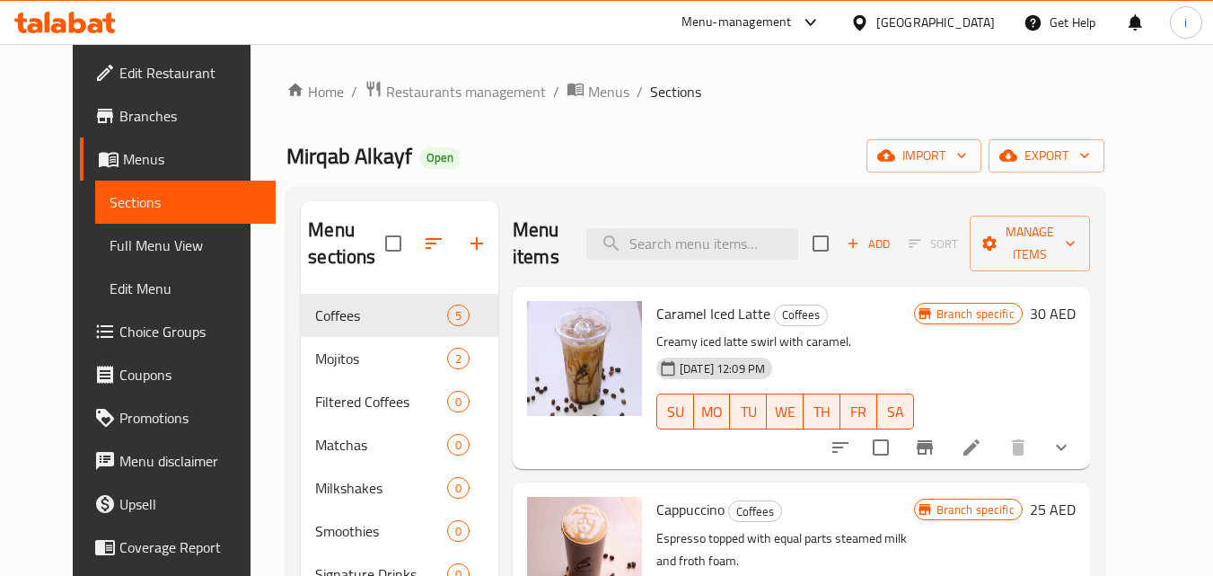
click at [119, 337] on span "Choice Groups" at bounding box center [190, 332] width 142 height 22
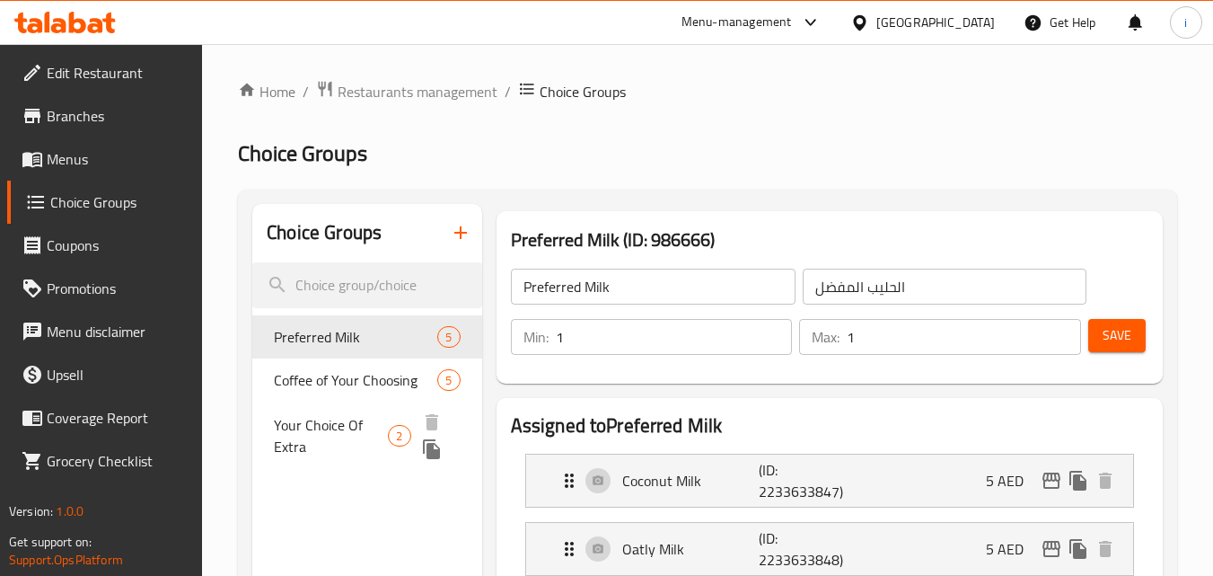
click at [319, 425] on span "Your Choice Of Extra" at bounding box center [331, 435] width 114 height 43
type input "Your Choice Of Extra"
type input "اختيارك من إكسترا"
type input "0"
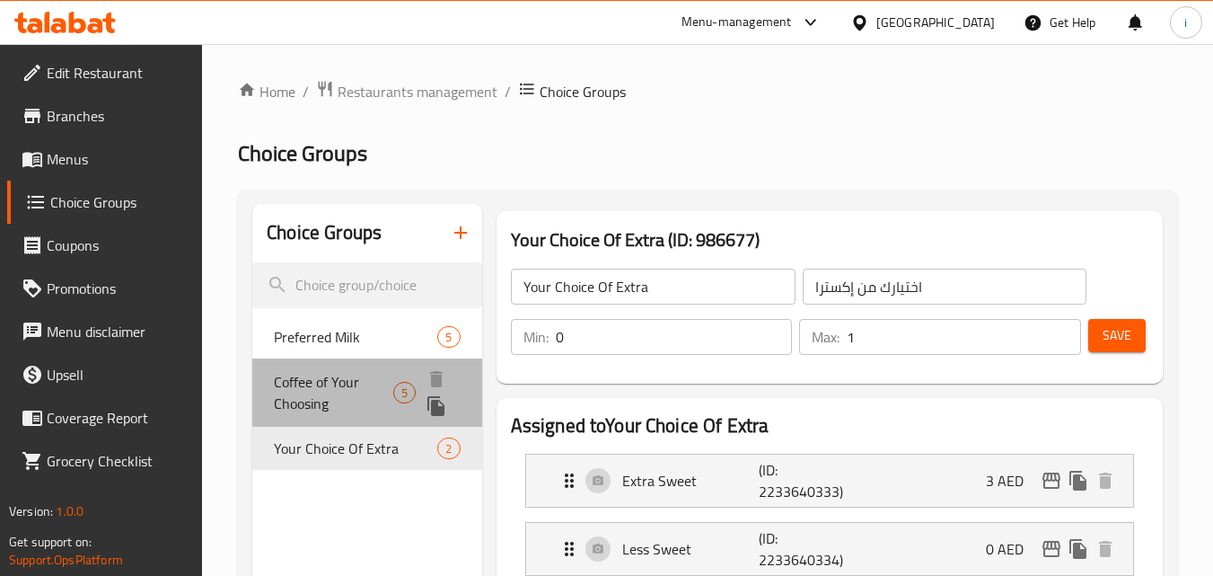
click at [334, 382] on span "Coffee of Your Choosing" at bounding box center [333, 392] width 119 height 43
type input "Coffee of Your Choosing"
type input "القهوة من اختيارك"
type input "5"
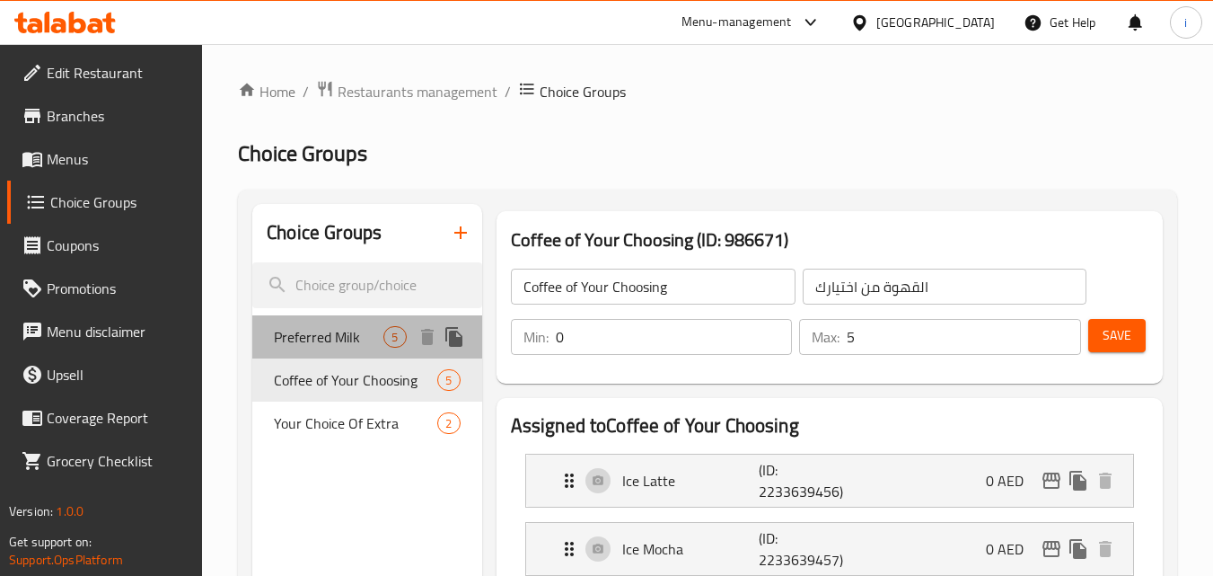
click at [333, 339] on span "Preferred Milk" at bounding box center [329, 337] width 110 height 22
type input "Preferred Milk"
type input "الحليب المفضل"
type input "1"
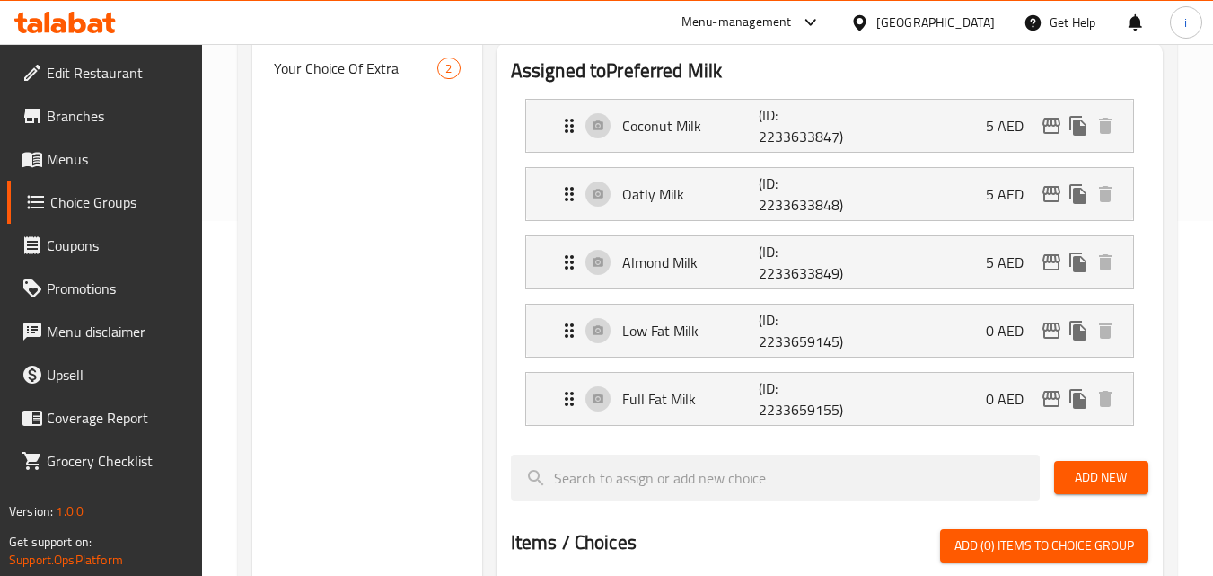
scroll to position [359, 0]
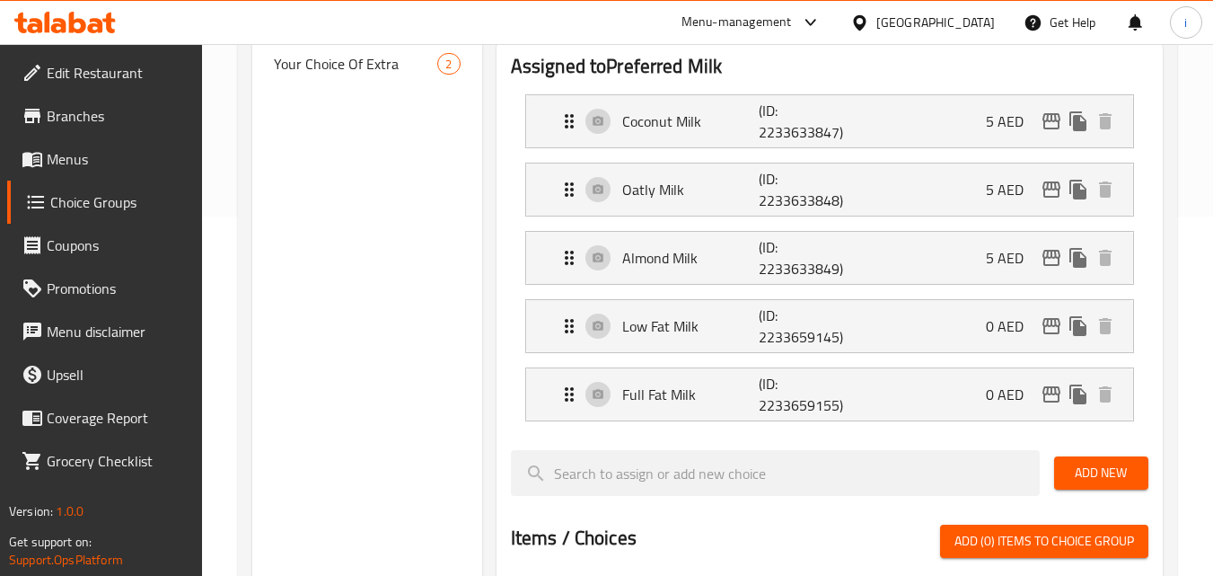
click at [939, 18] on div "United Arab Emirates" at bounding box center [935, 23] width 119 height 20
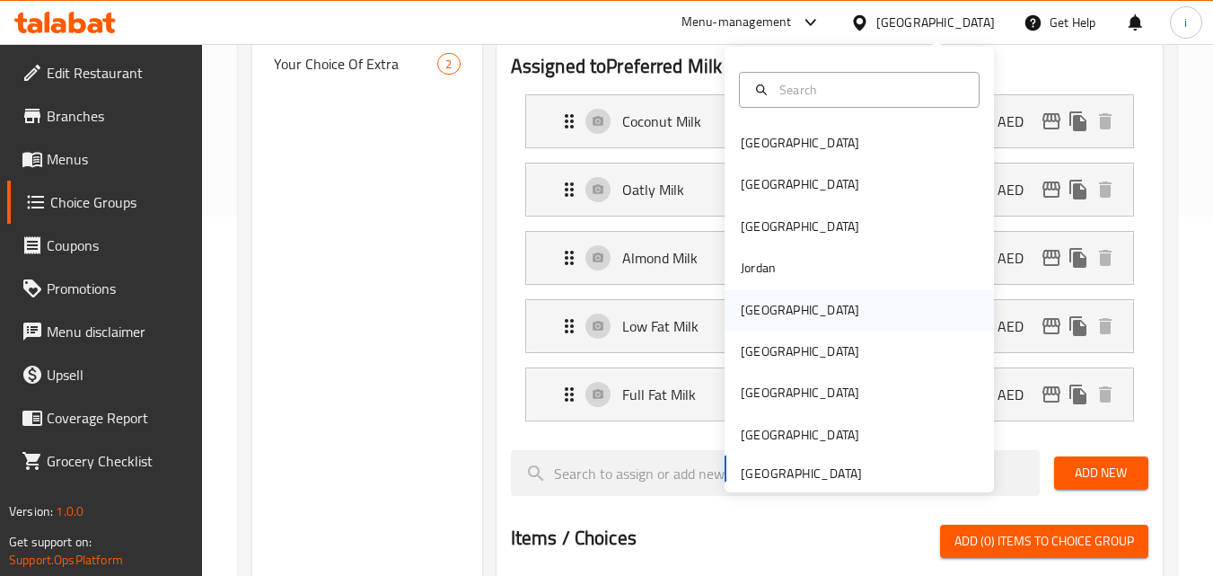
click at [752, 313] on div "[GEOGRAPHIC_DATA]" at bounding box center [800, 310] width 119 height 20
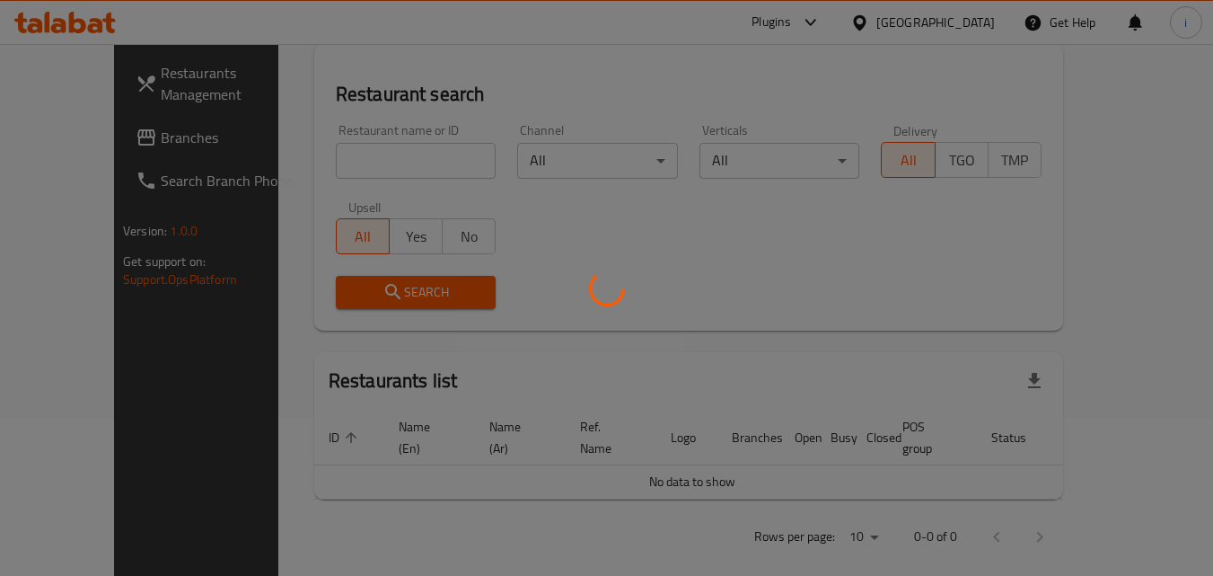
scroll to position [359, 0]
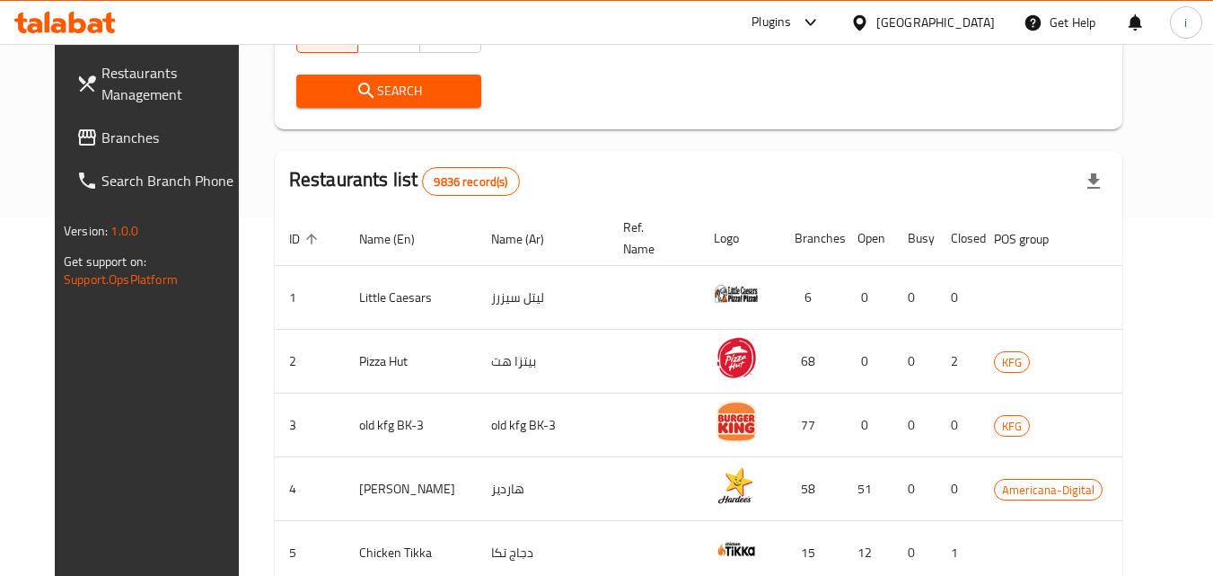
click at [101, 137] on span "Branches" at bounding box center [172, 138] width 142 height 22
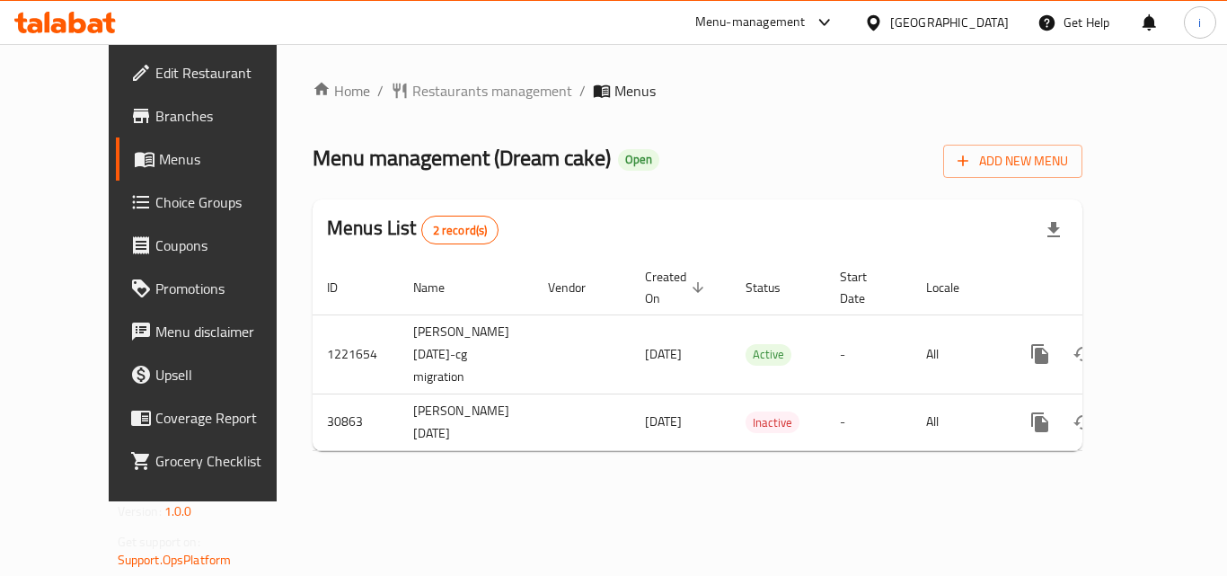
click at [155, 201] on span "Choice Groups" at bounding box center [227, 202] width 144 height 22
